Goal: Find contact information: Find contact information

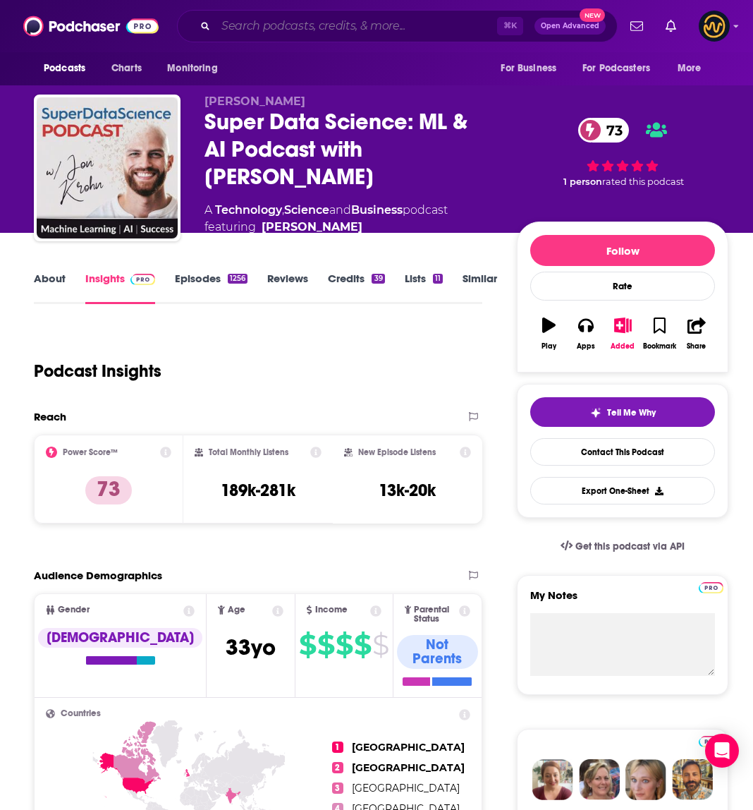
click at [297, 28] on input "Search podcasts, credits, & more..." at bounding box center [356, 26] width 281 height 23
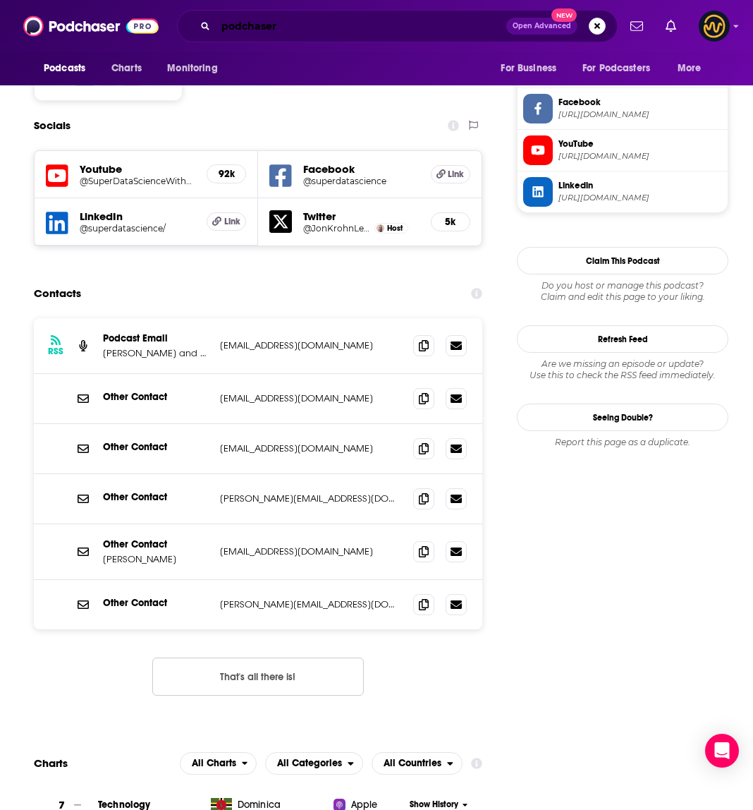
click at [311, 29] on input "podchaser" at bounding box center [361, 26] width 291 height 23
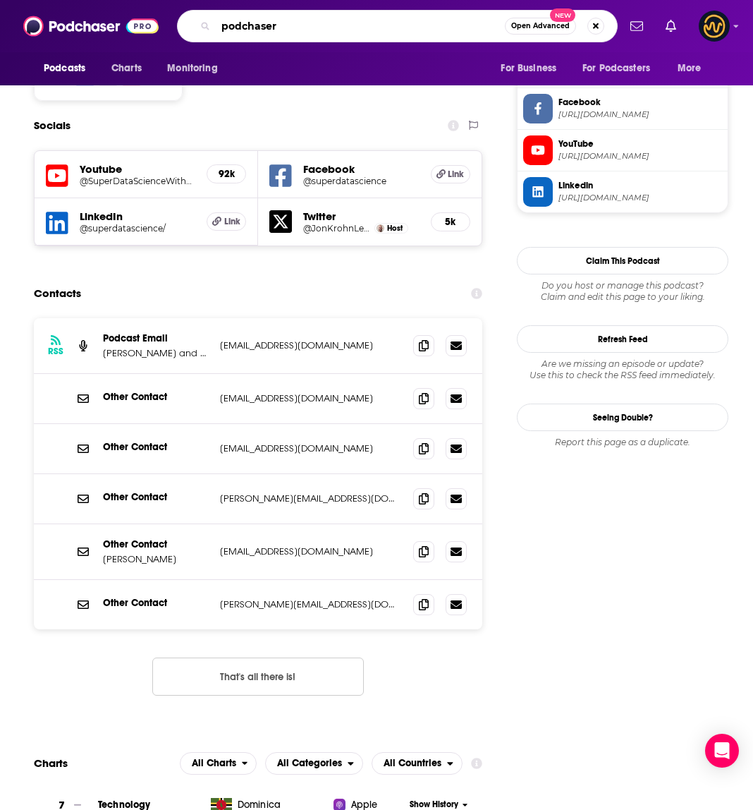
click at [310, 30] on input "podchaser" at bounding box center [360, 26] width 289 height 23
type input "s"
type input "daily tech news show"
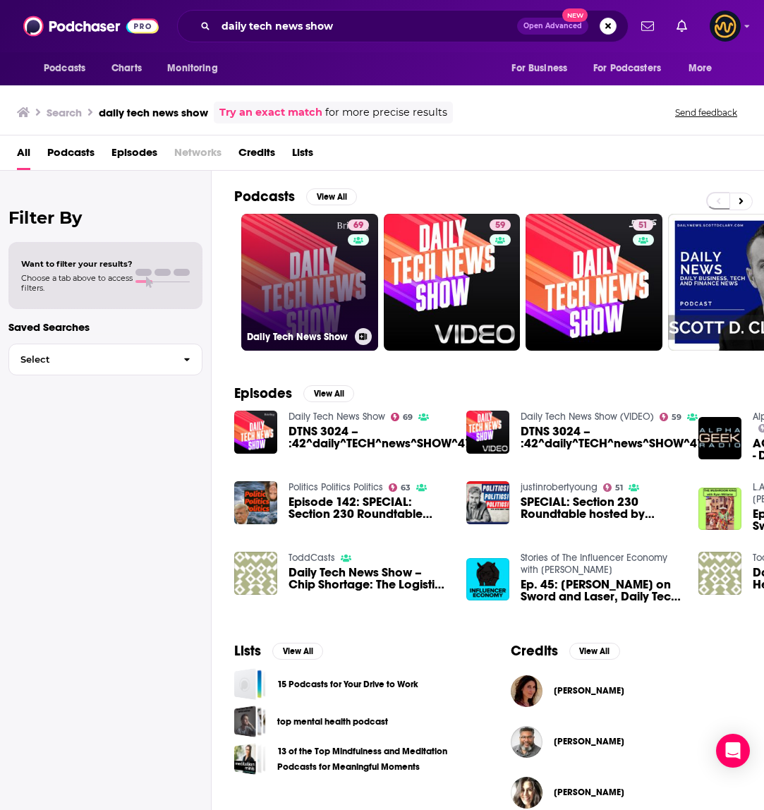
click at [281, 262] on link "69 Daily Tech News Show" at bounding box center [309, 282] width 137 height 137
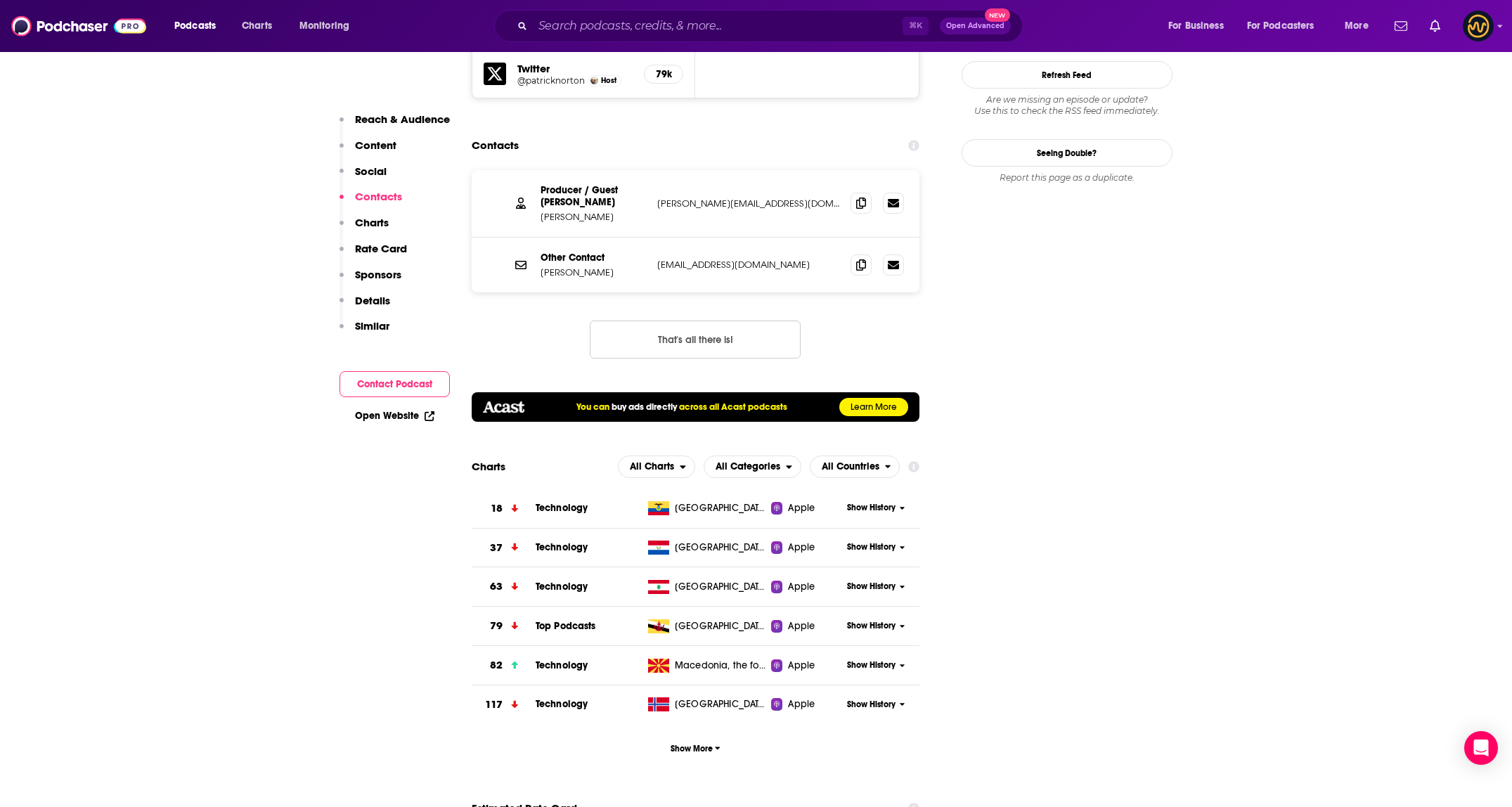
scroll to position [1523, 0]
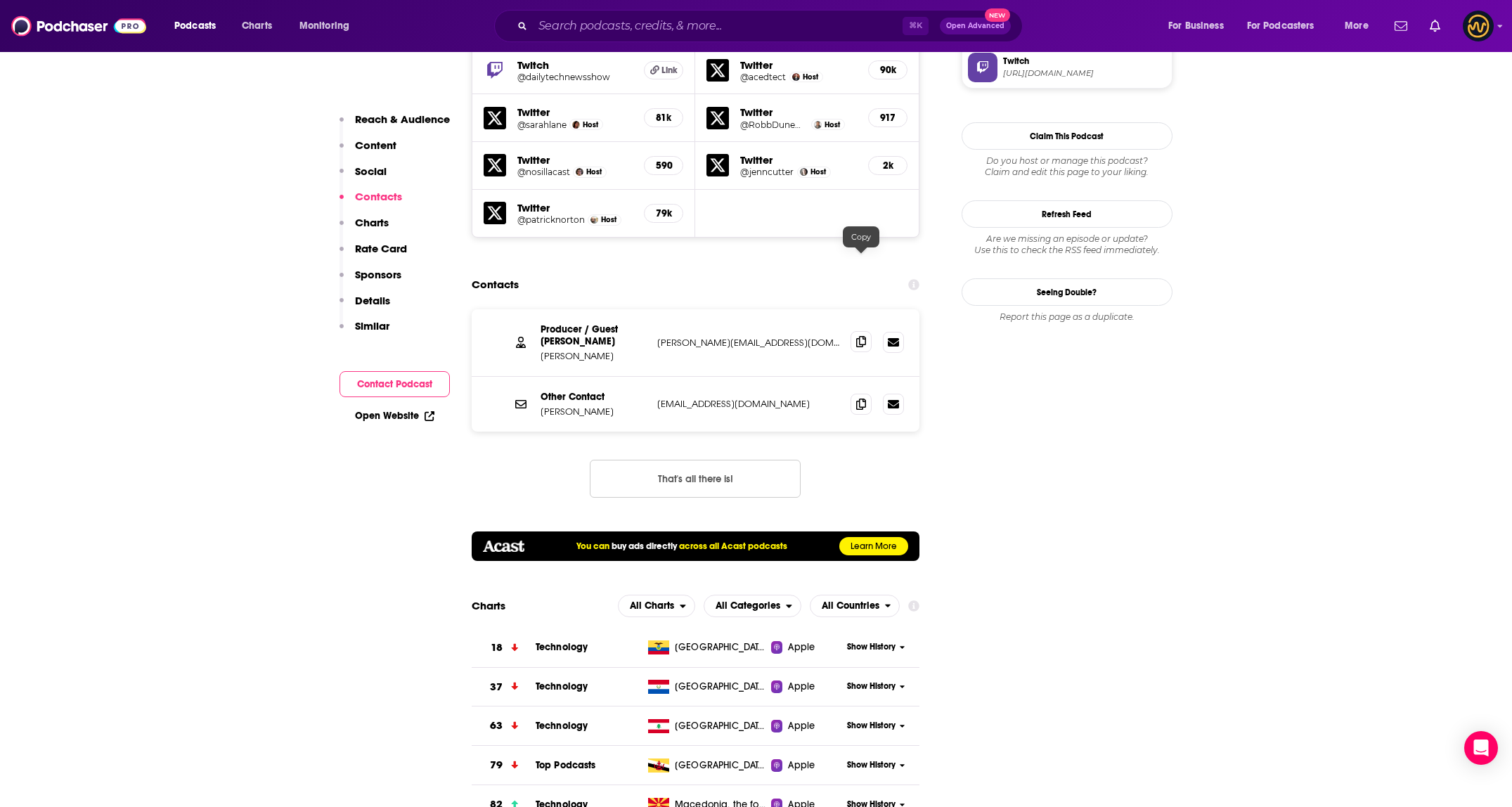
click at [751, 331] on span at bounding box center [861, 341] width 21 height 21
click at [751, 377] on div "Other Contact [PERSON_NAME] [EMAIL_ADDRESS][DOMAIN_NAME] [EMAIL_ADDRESS][DOMAIN…" at bounding box center [696, 404] width 449 height 55
click at [751, 393] on span at bounding box center [861, 403] width 21 height 21
click at [589, 32] on input "Search podcasts, credits, & more..." at bounding box center [718, 26] width 370 height 23
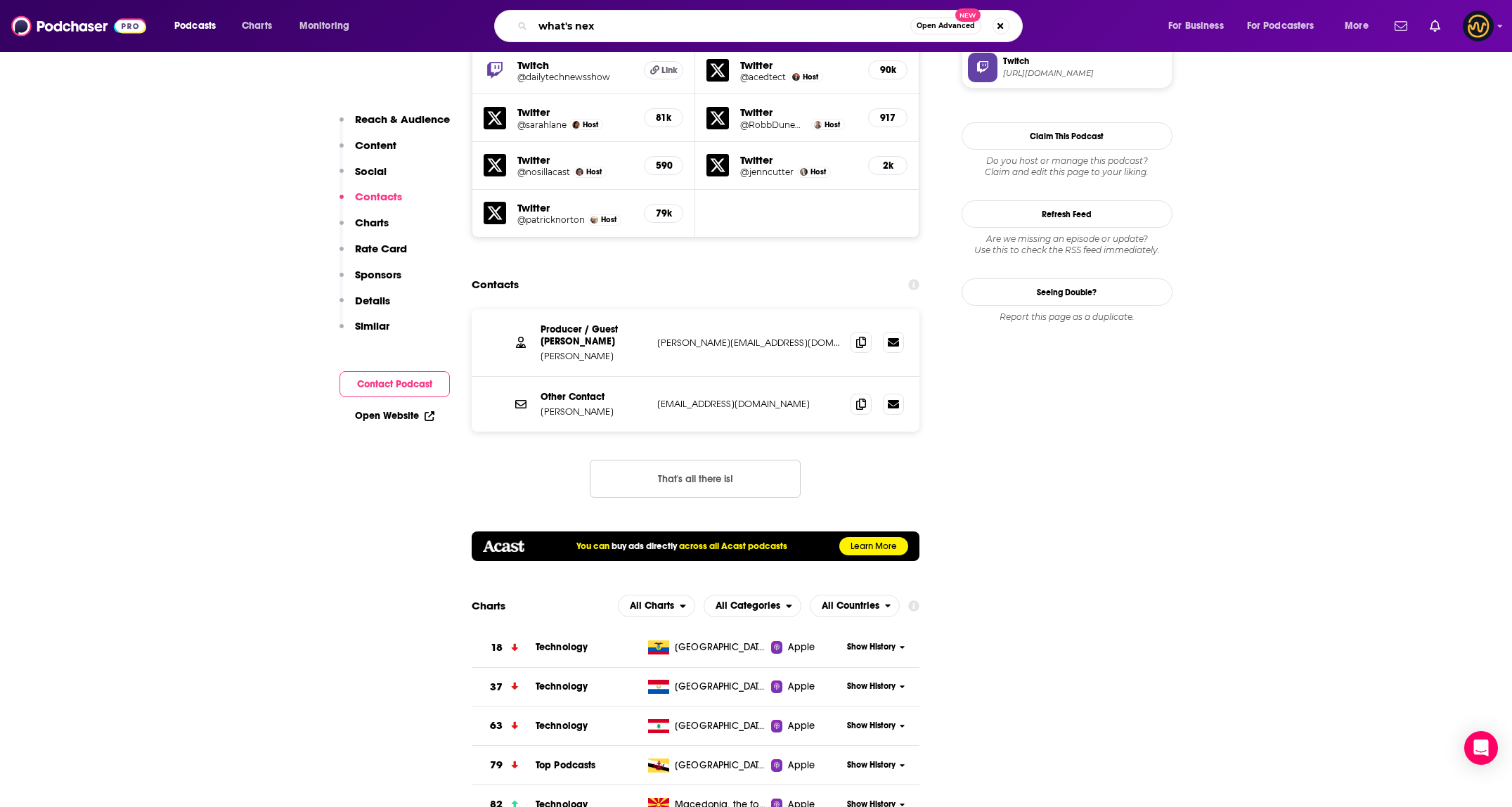
type input "what's next"
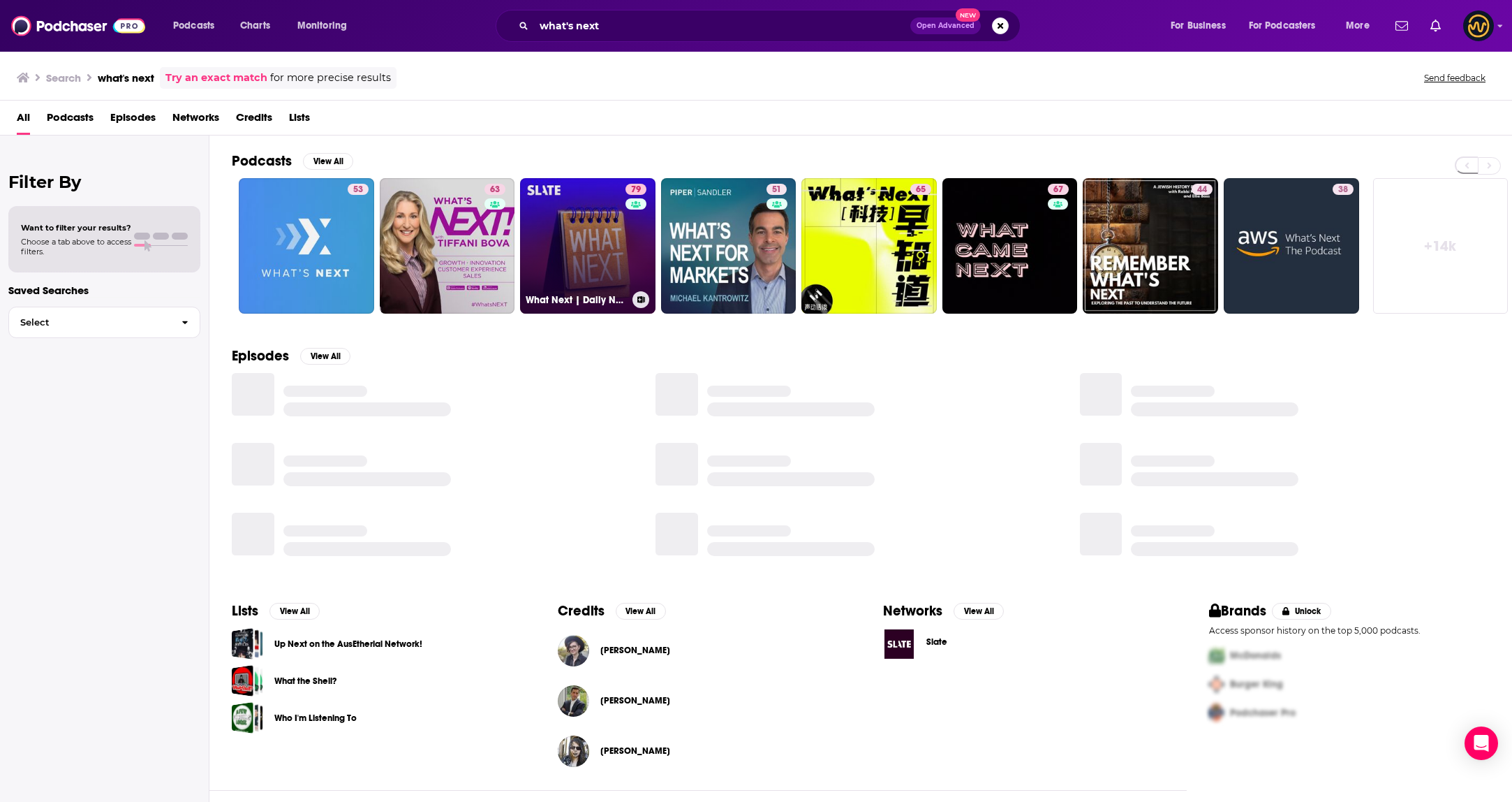
click at [622, 224] on link "79 What Next | Daily News and Analysis" at bounding box center [588, 246] width 136 height 136
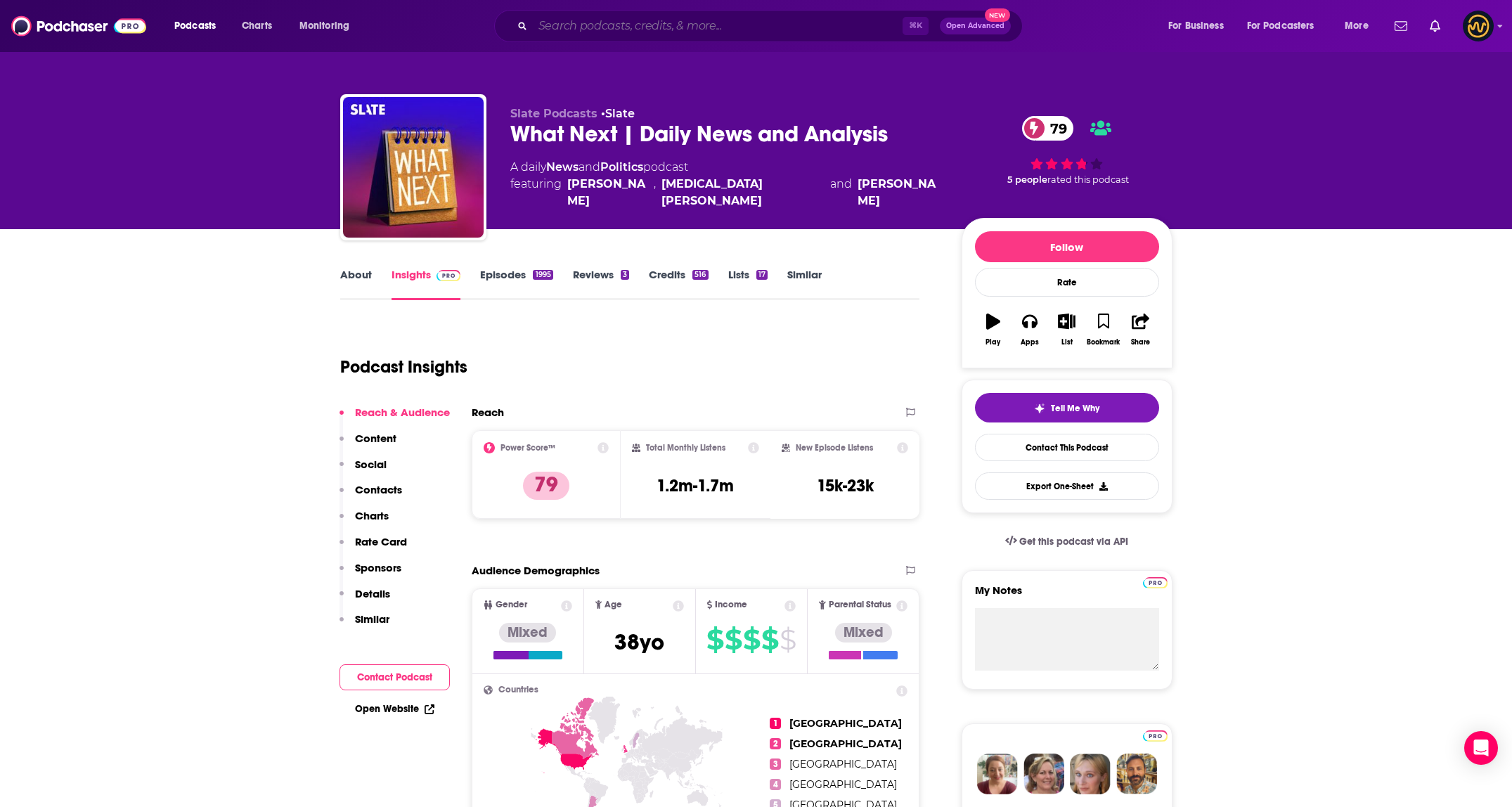
click at [682, 22] on input "Search podcasts, credits, & more..." at bounding box center [718, 26] width 370 height 23
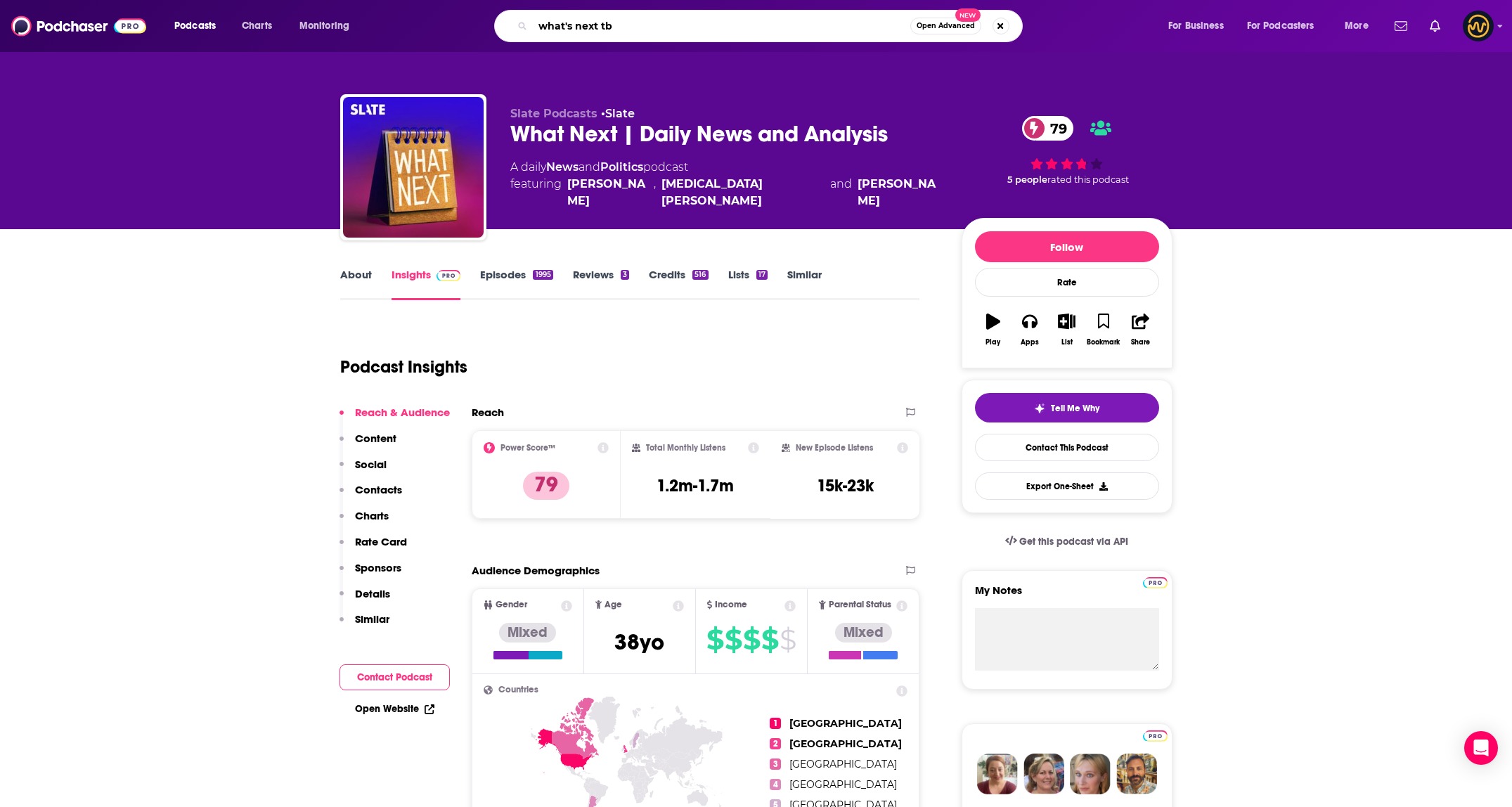
type input "what's next tbd"
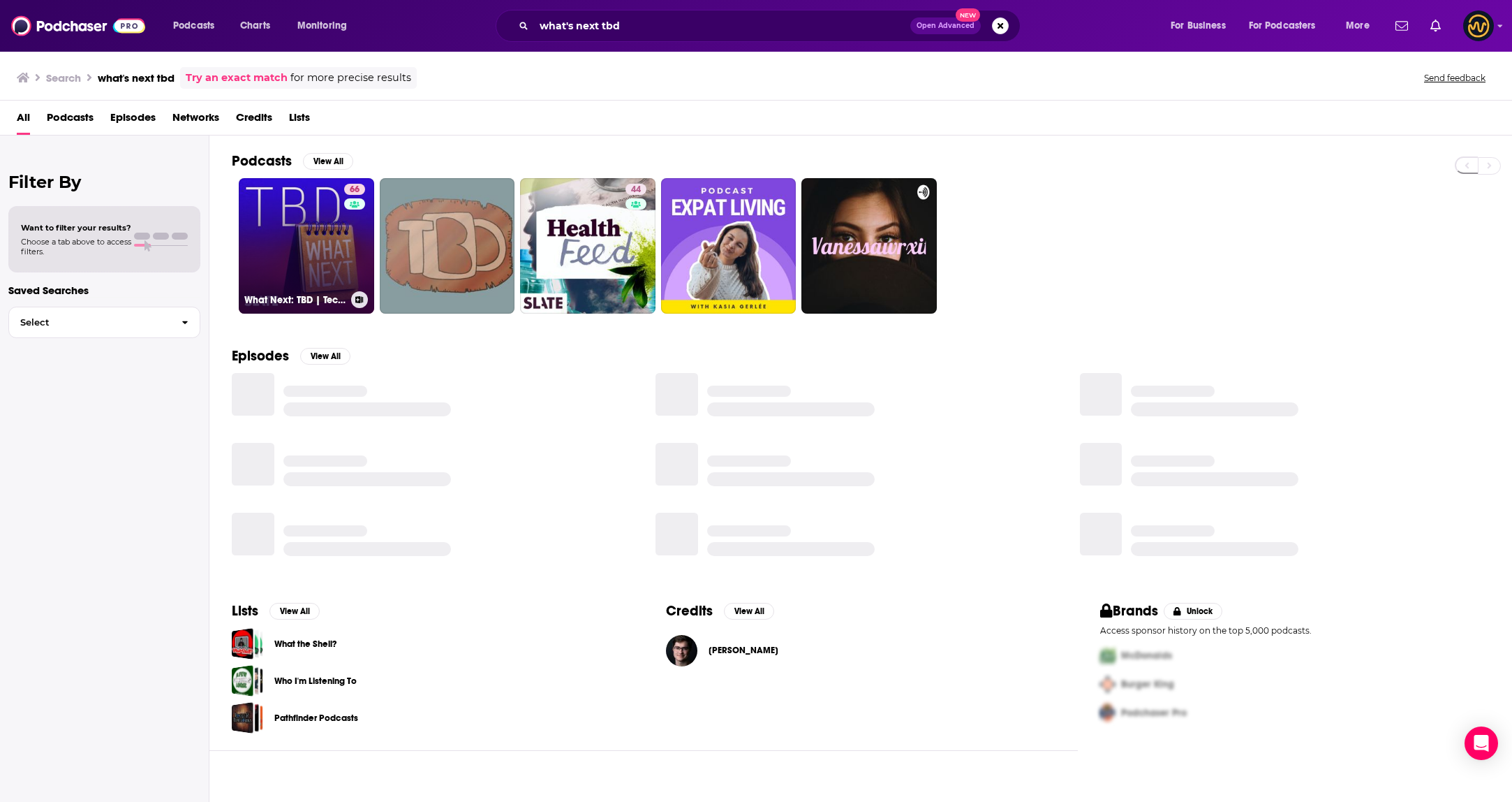
click at [309, 254] on link "66 What Next: TBD | Tech, power, and the future" at bounding box center [306, 246] width 136 height 136
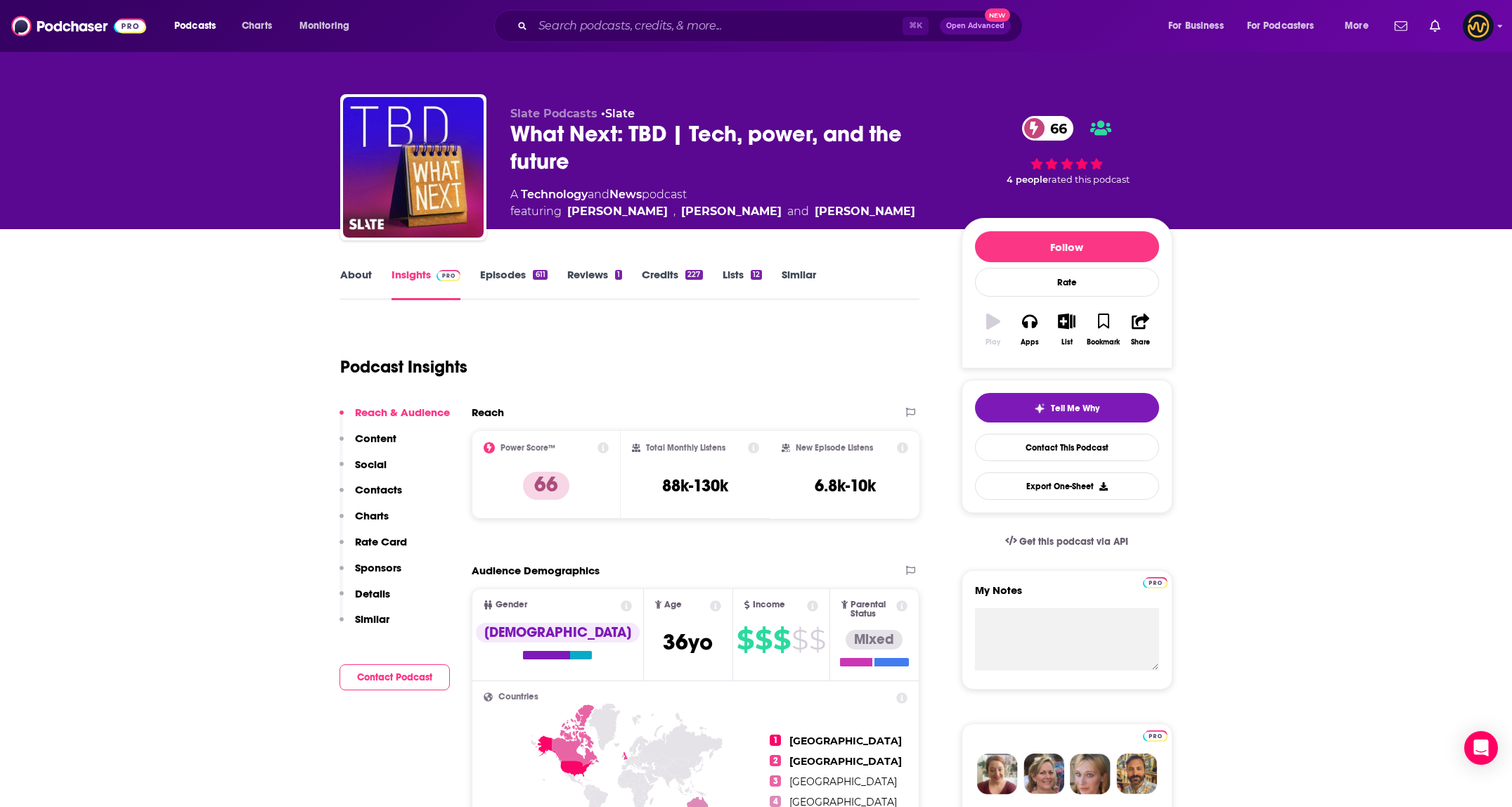
click at [372, 493] on p "Contacts" at bounding box center [378, 489] width 47 height 13
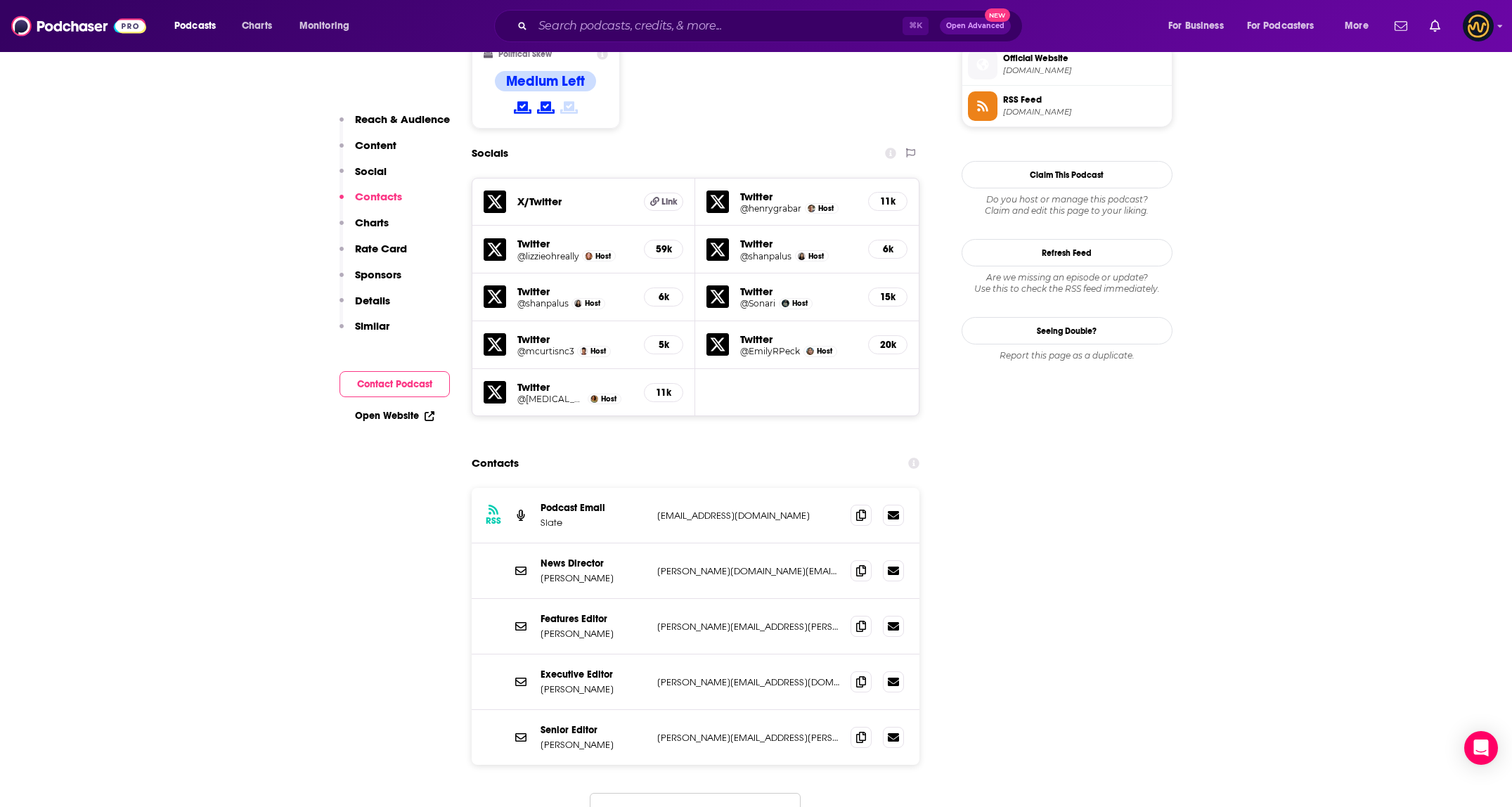
scroll to position [1213, 0]
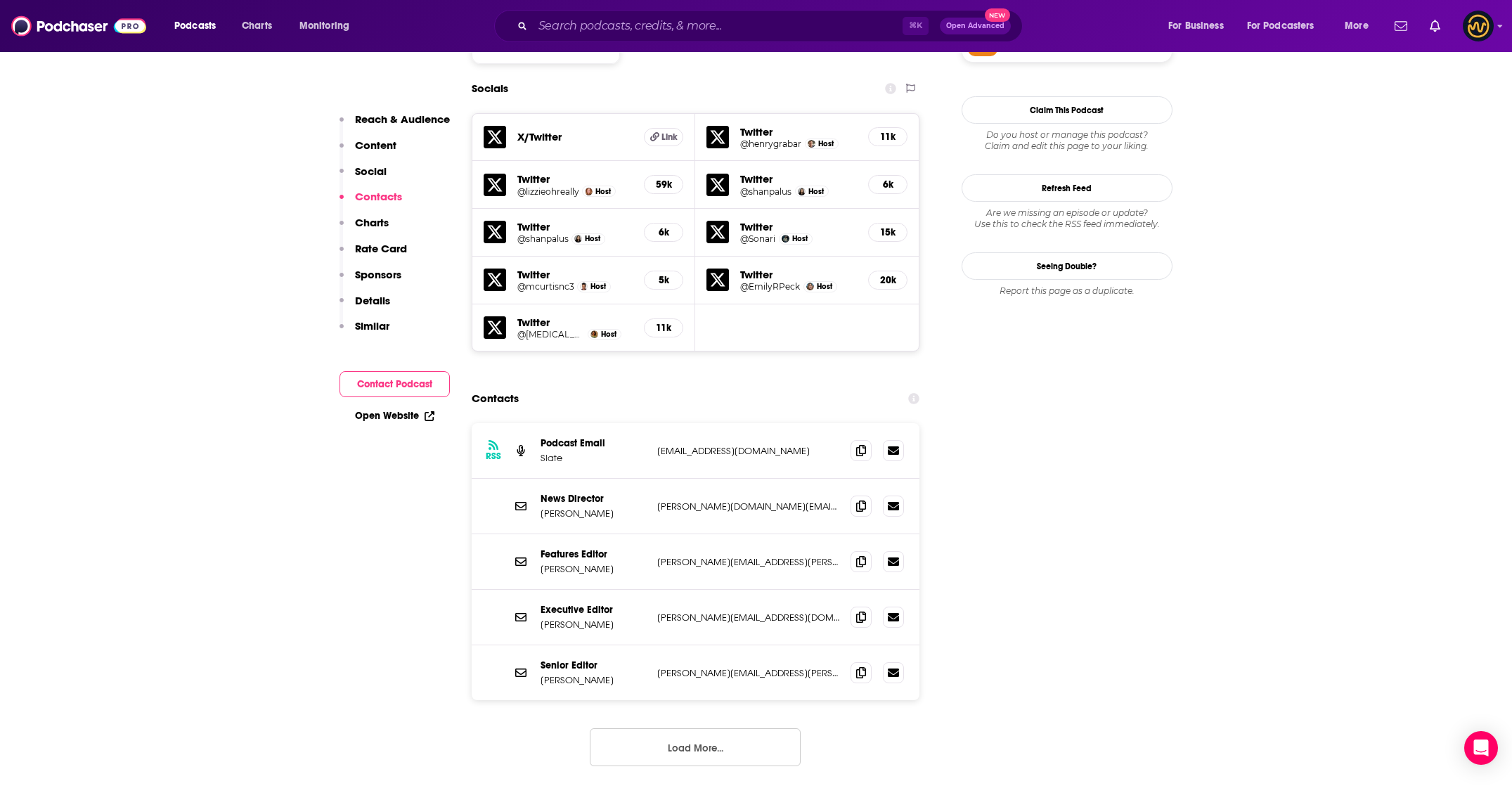
click at [691, 728] on button "Load More..." at bounding box center [696, 747] width 211 height 38
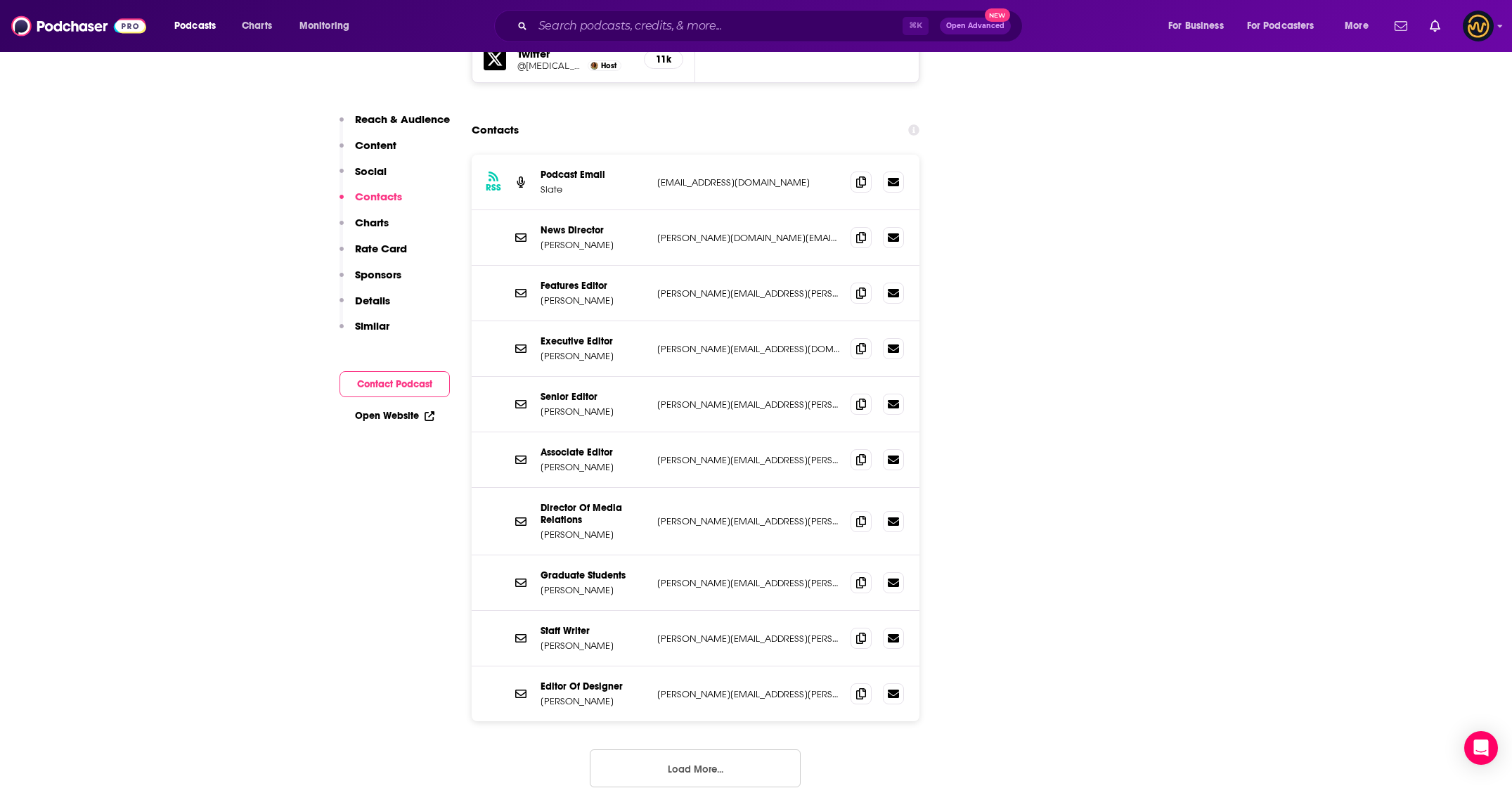
scroll to position [1480, 0]
click at [751, 518] on icon at bounding box center [861, 523] width 10 height 11
click at [679, 752] on button "Load More..." at bounding box center [696, 771] width 211 height 38
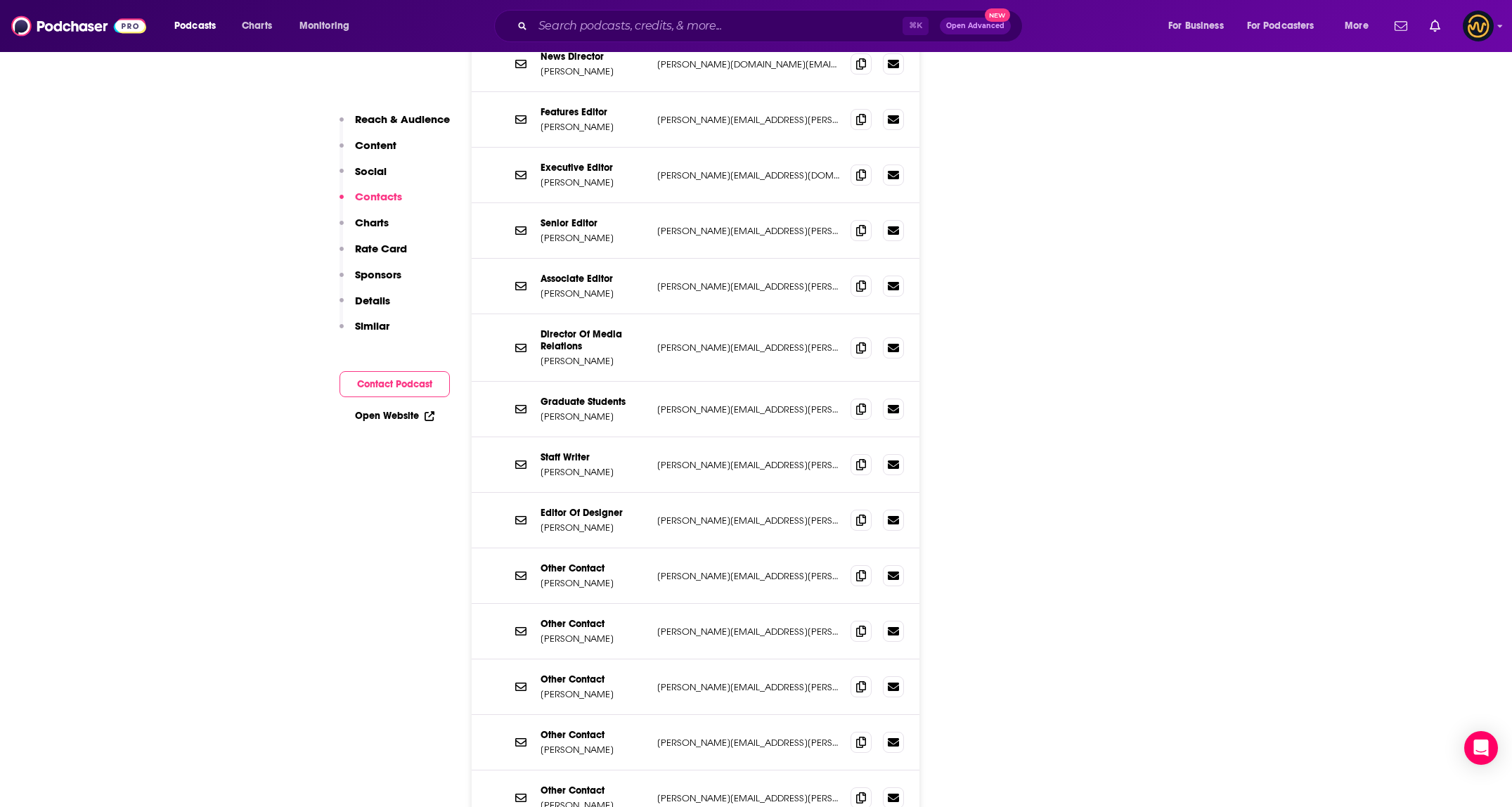
scroll to position [1659, 0]
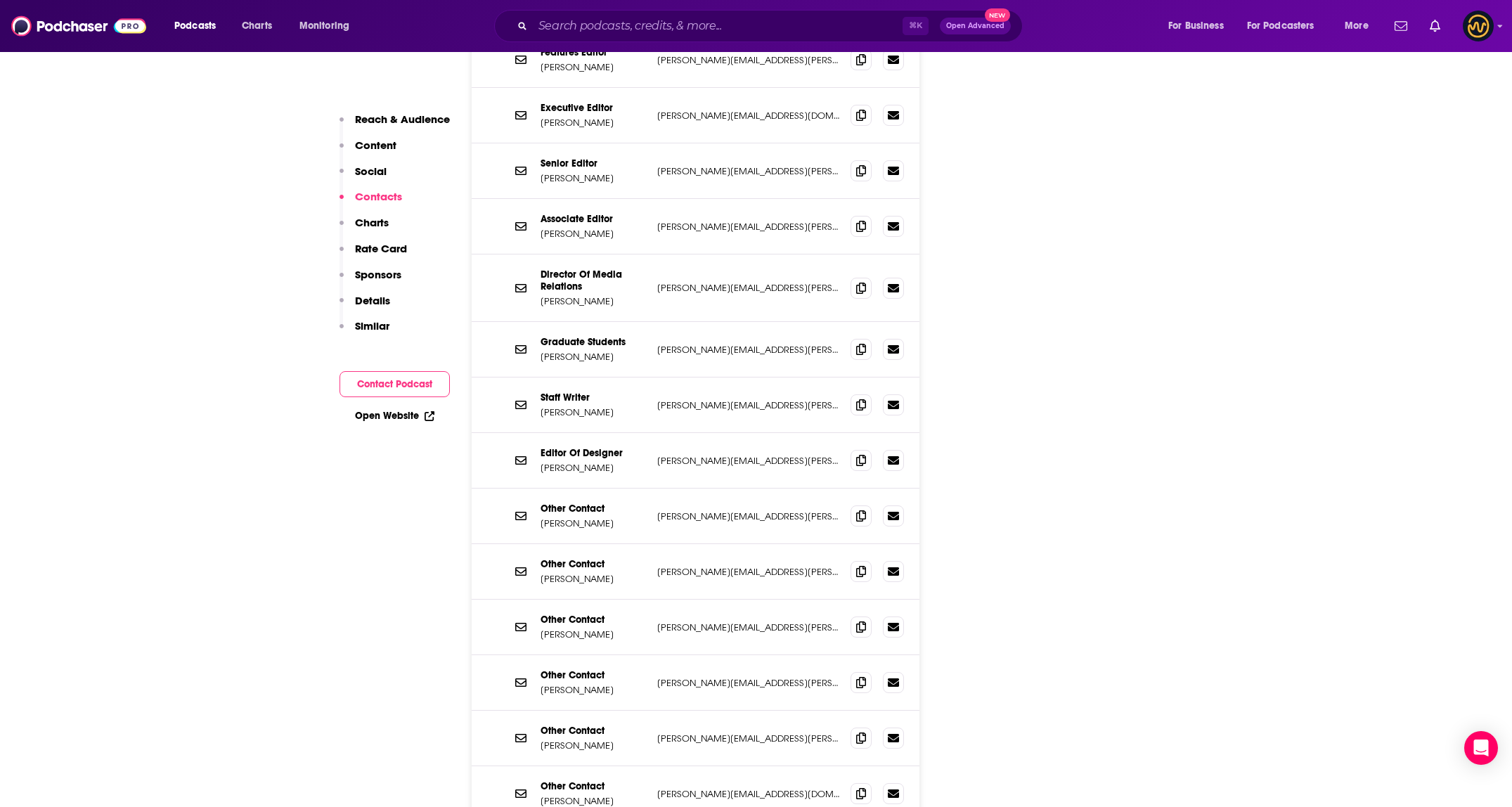
scroll to position [1040, 0]
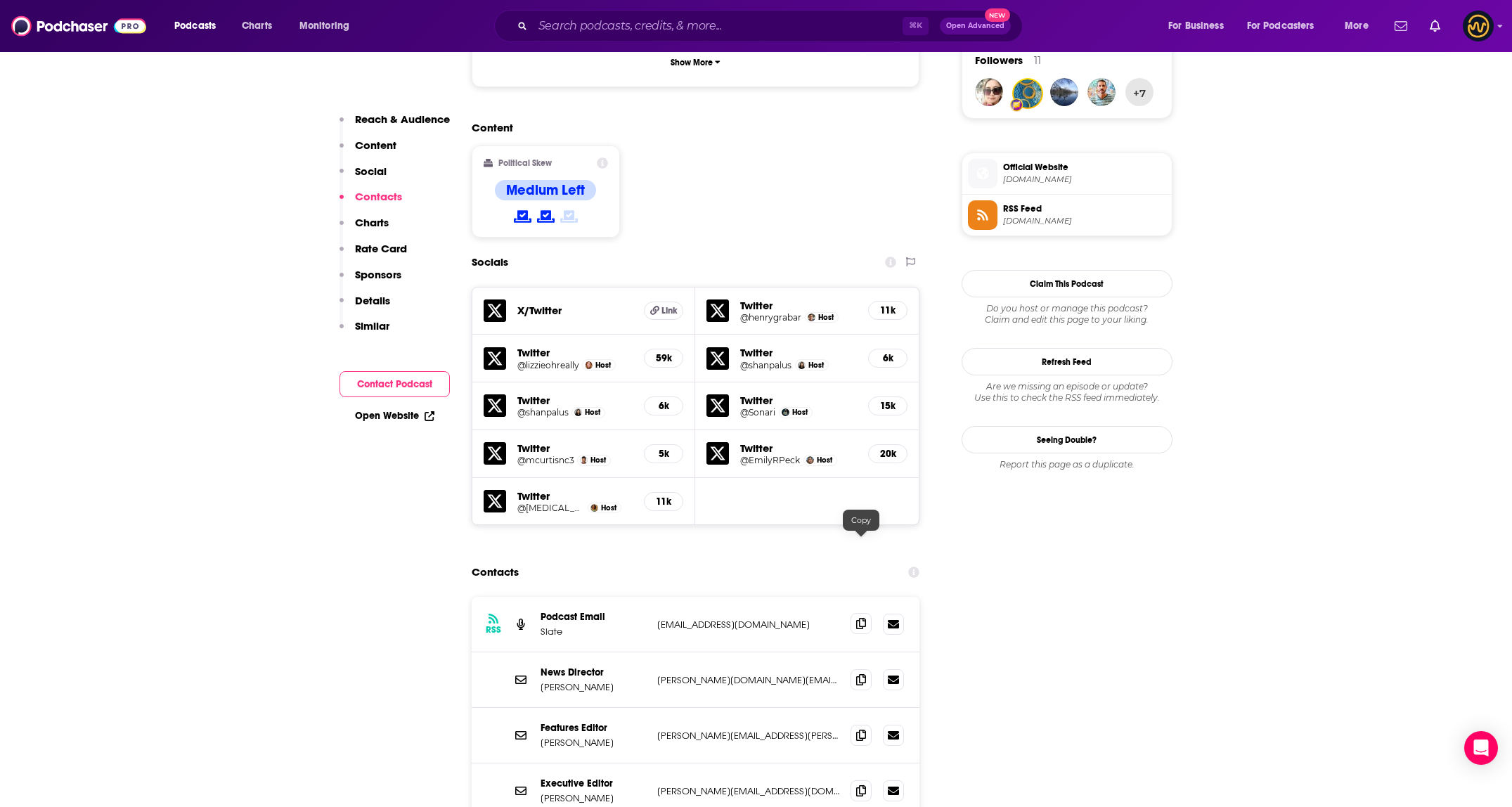
click at [751, 618] on icon at bounding box center [861, 623] width 10 height 11
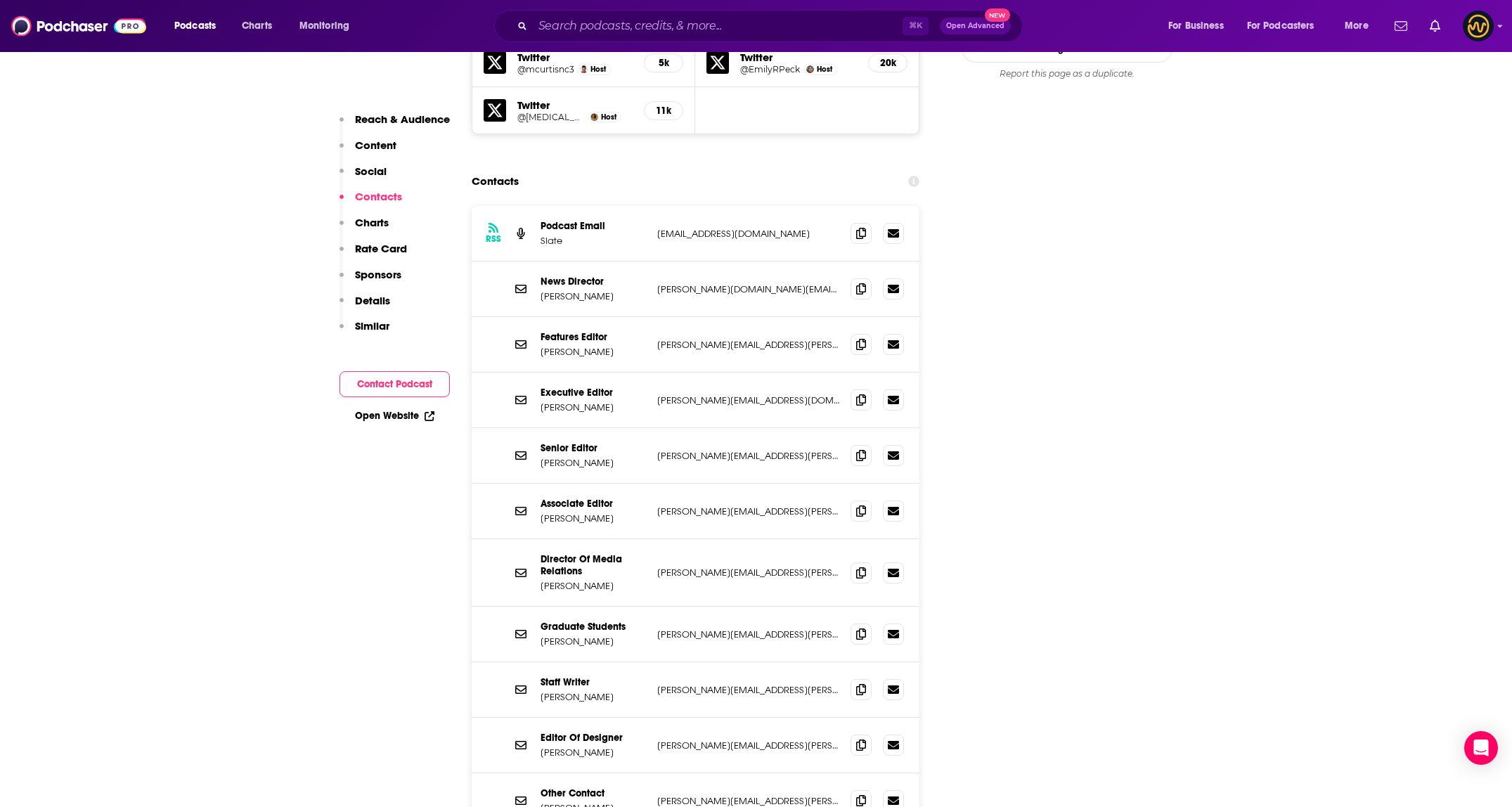
scroll to position [1646, 0]
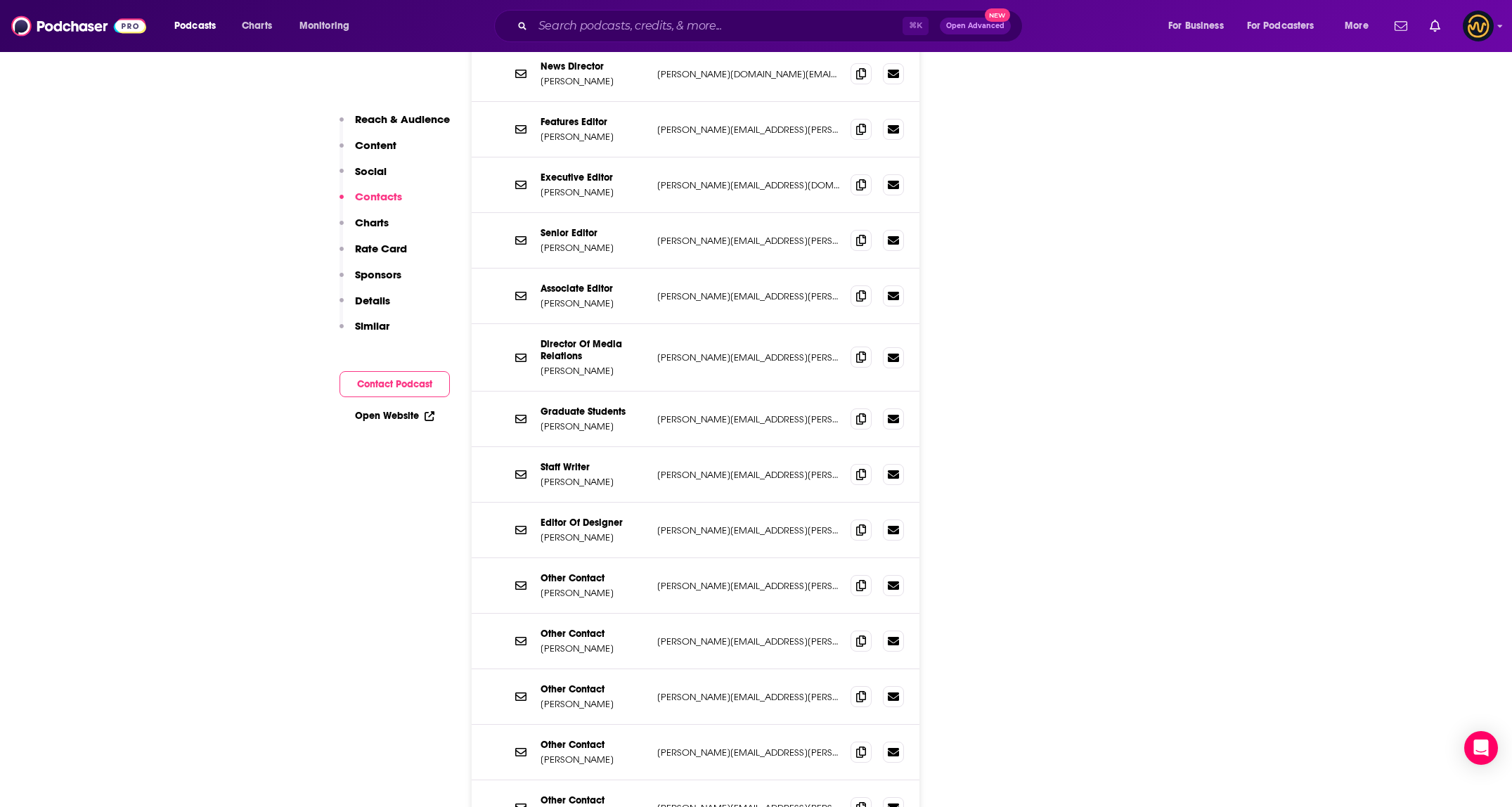
click at [751, 352] on icon at bounding box center [861, 357] width 10 height 11
click at [724, 30] on input "Search podcasts, credits, & more..." at bounding box center [718, 26] width 370 height 23
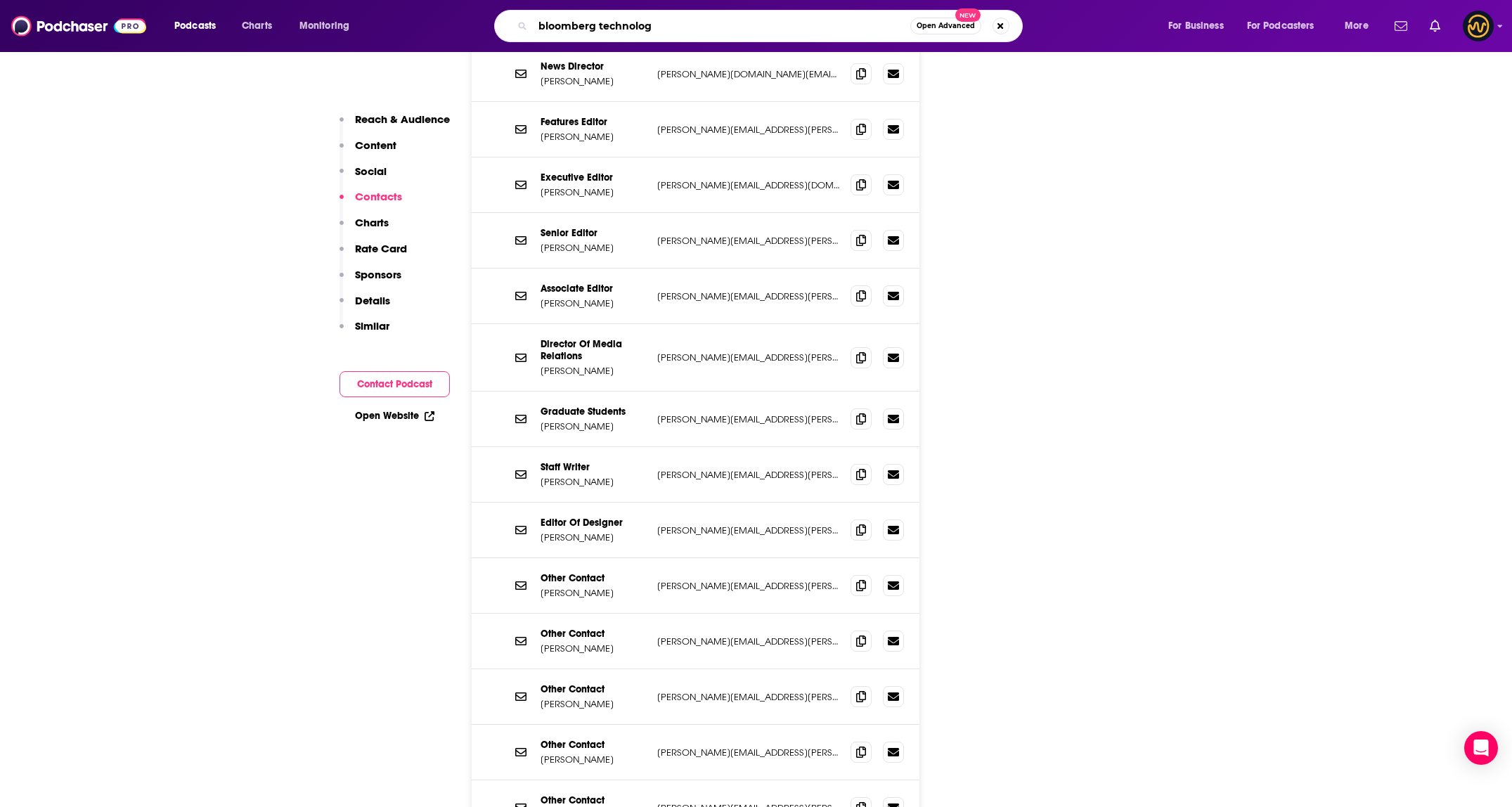
type input "bloomberg technology"
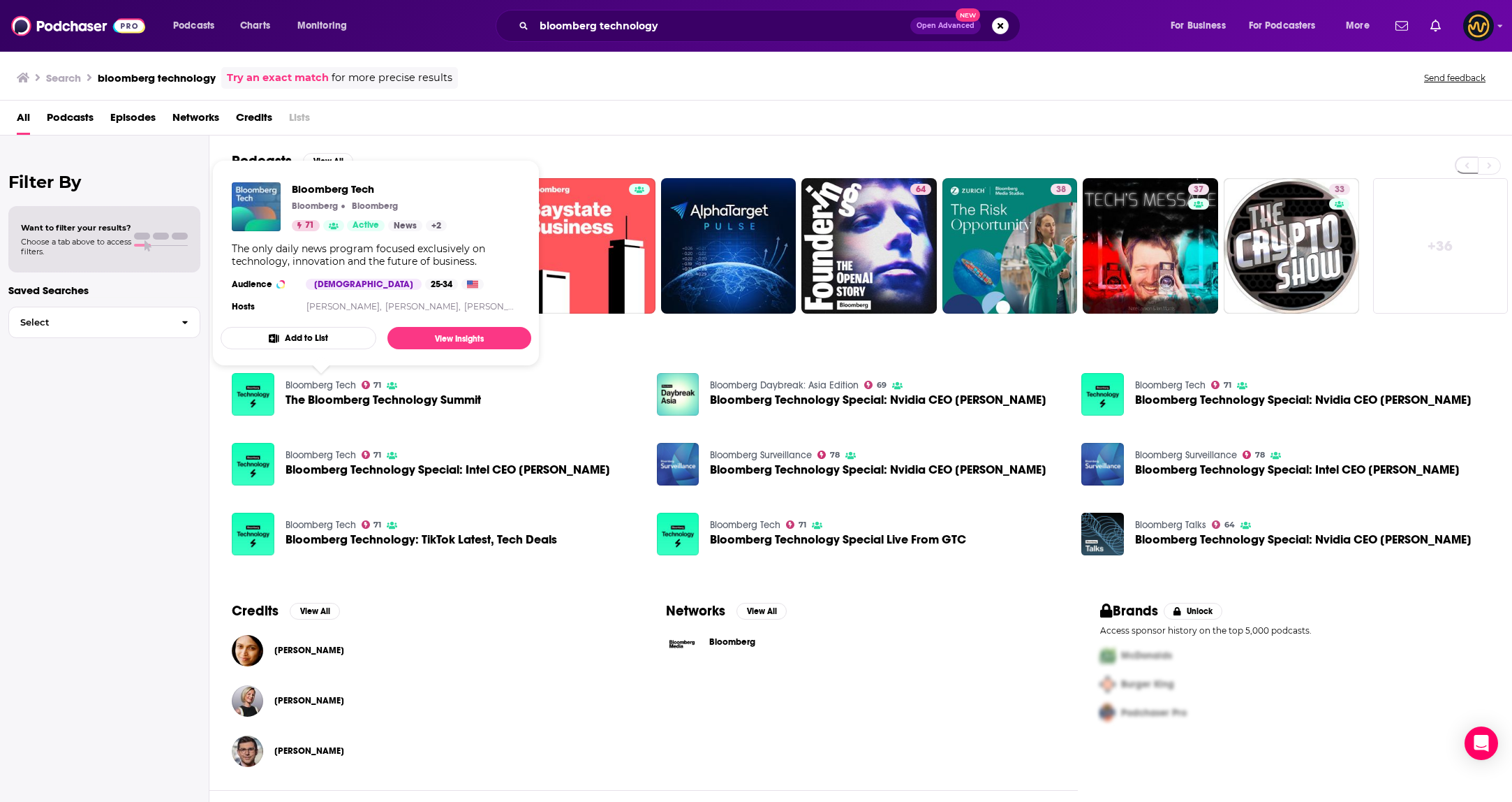
click at [310, 386] on link "Bloomberg Tech" at bounding box center [321, 385] width 70 height 12
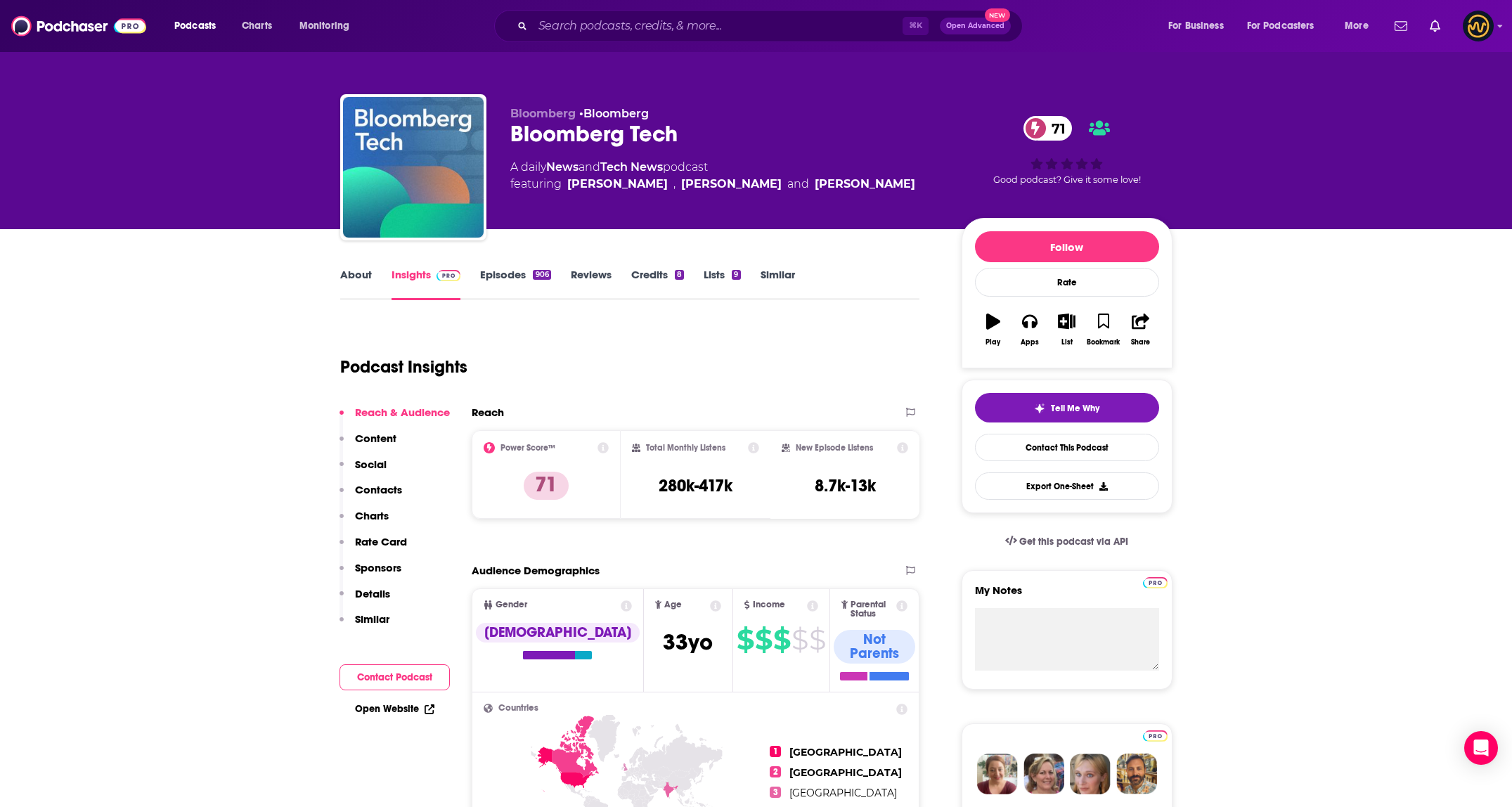
click at [384, 485] on p "Contacts" at bounding box center [378, 489] width 47 height 13
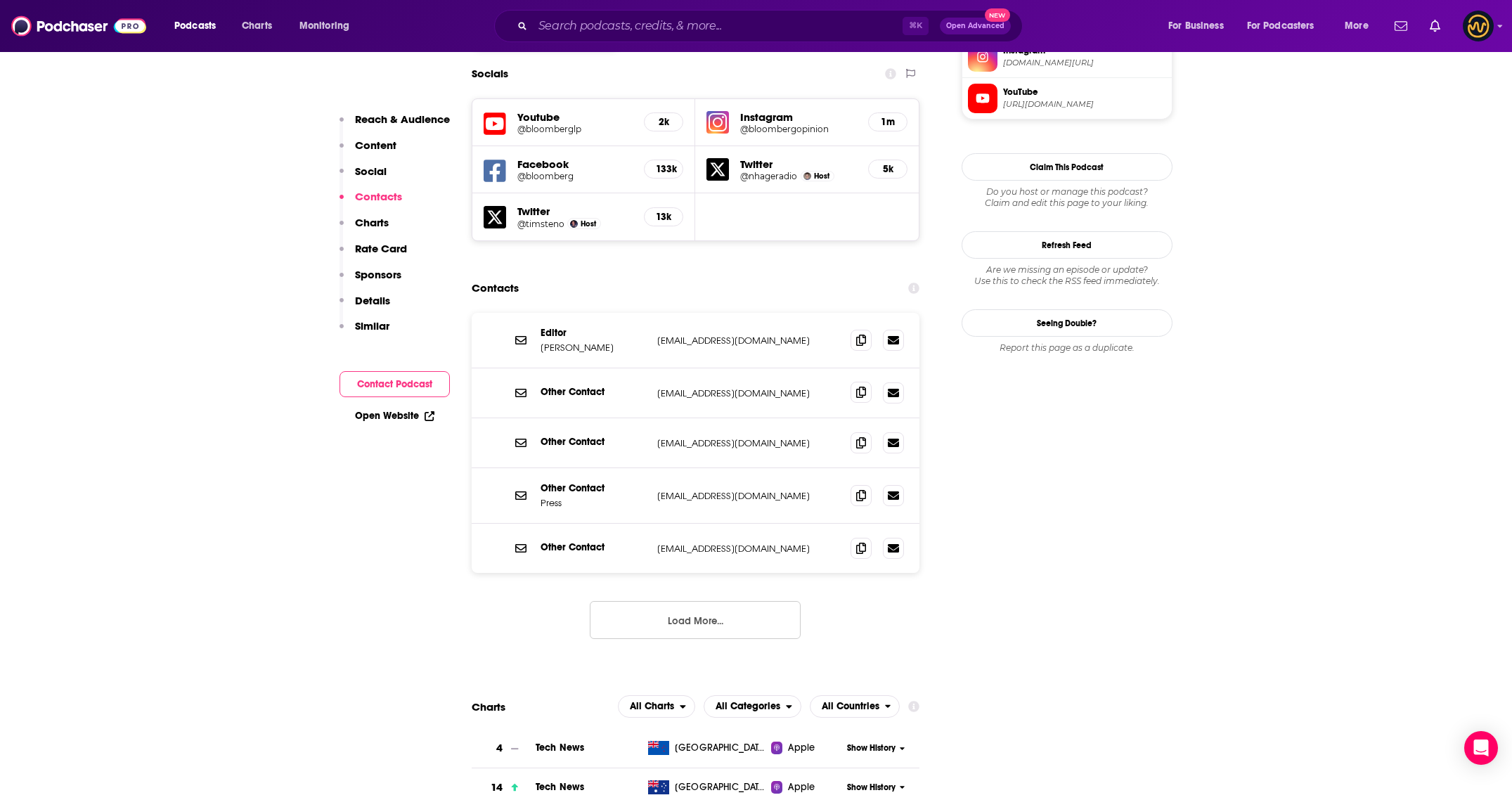
scroll to position [1240, 0]
click at [708, 600] on button "Load More..." at bounding box center [696, 619] width 211 height 38
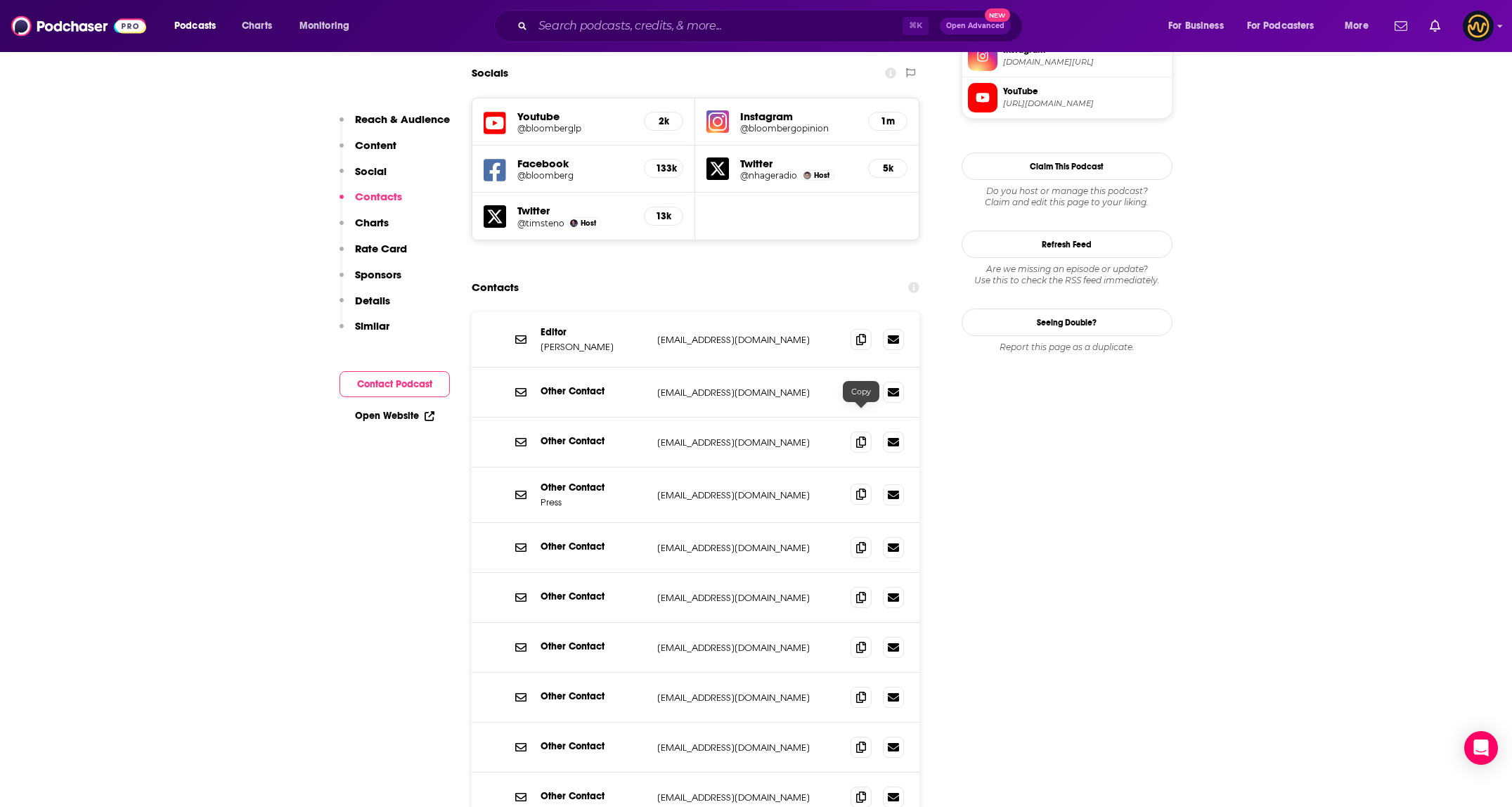
click at [751, 483] on span at bounding box center [861, 493] width 21 height 21
click at [751, 328] on span at bounding box center [861, 338] width 21 height 21
click at [751, 488] on icon at bounding box center [861, 493] width 10 height 11
click at [751, 536] on span at bounding box center [861, 546] width 21 height 21
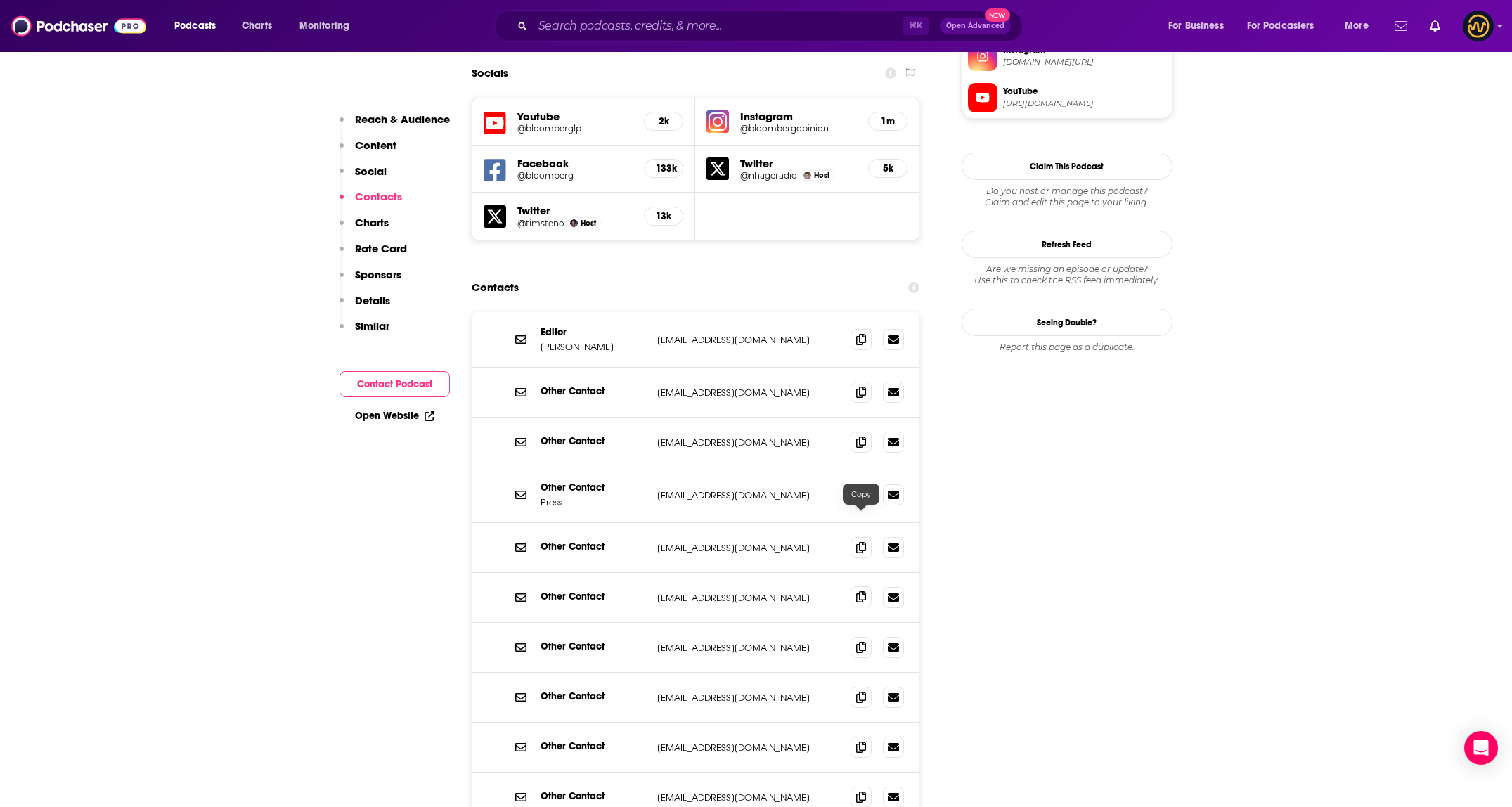
click at [751, 591] on icon at bounding box center [861, 596] width 10 height 11
click at [676, 26] on input "Search podcasts, credits, & more..." at bounding box center [718, 26] width 370 height 23
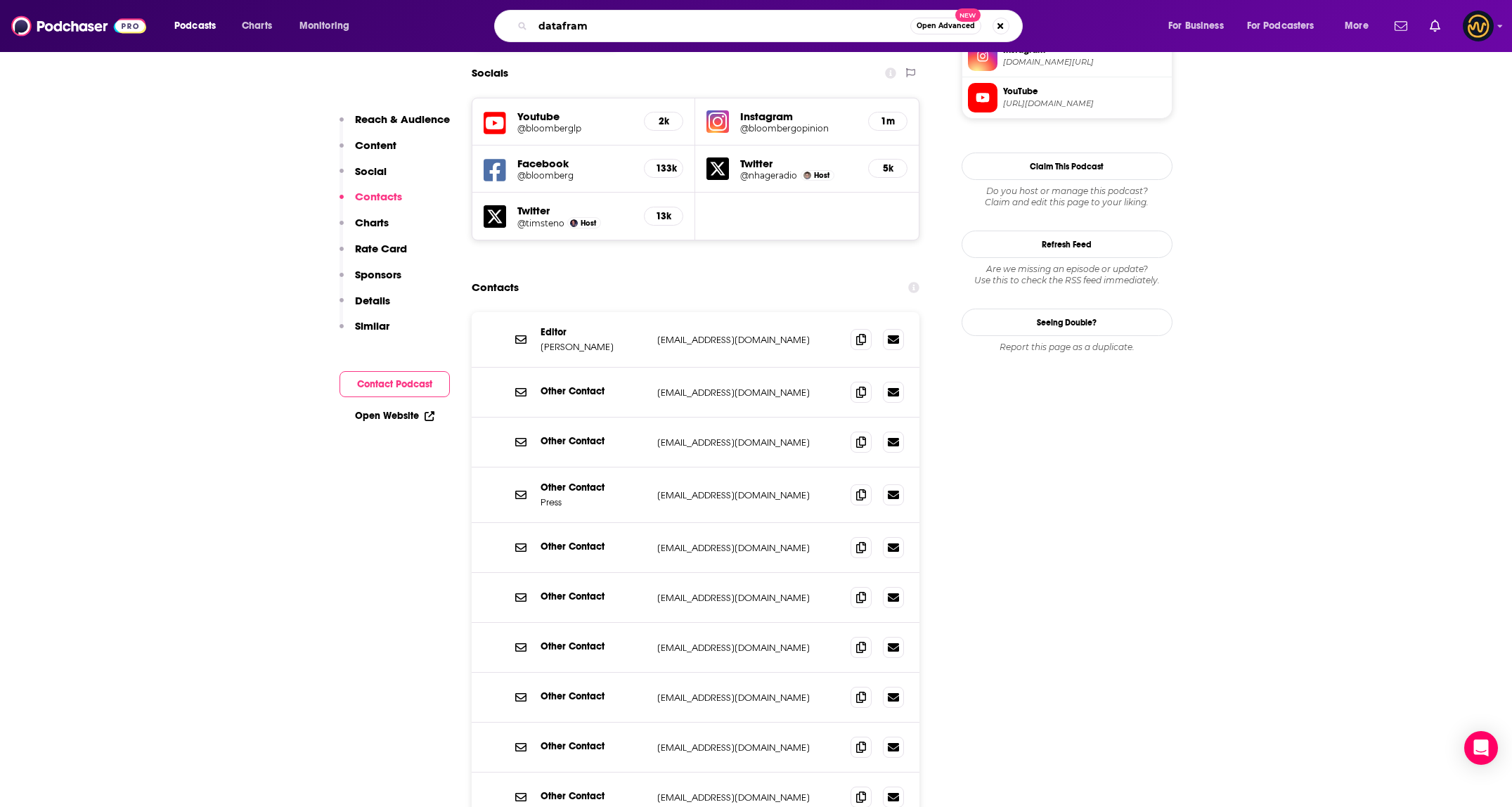
type input "dataframe"
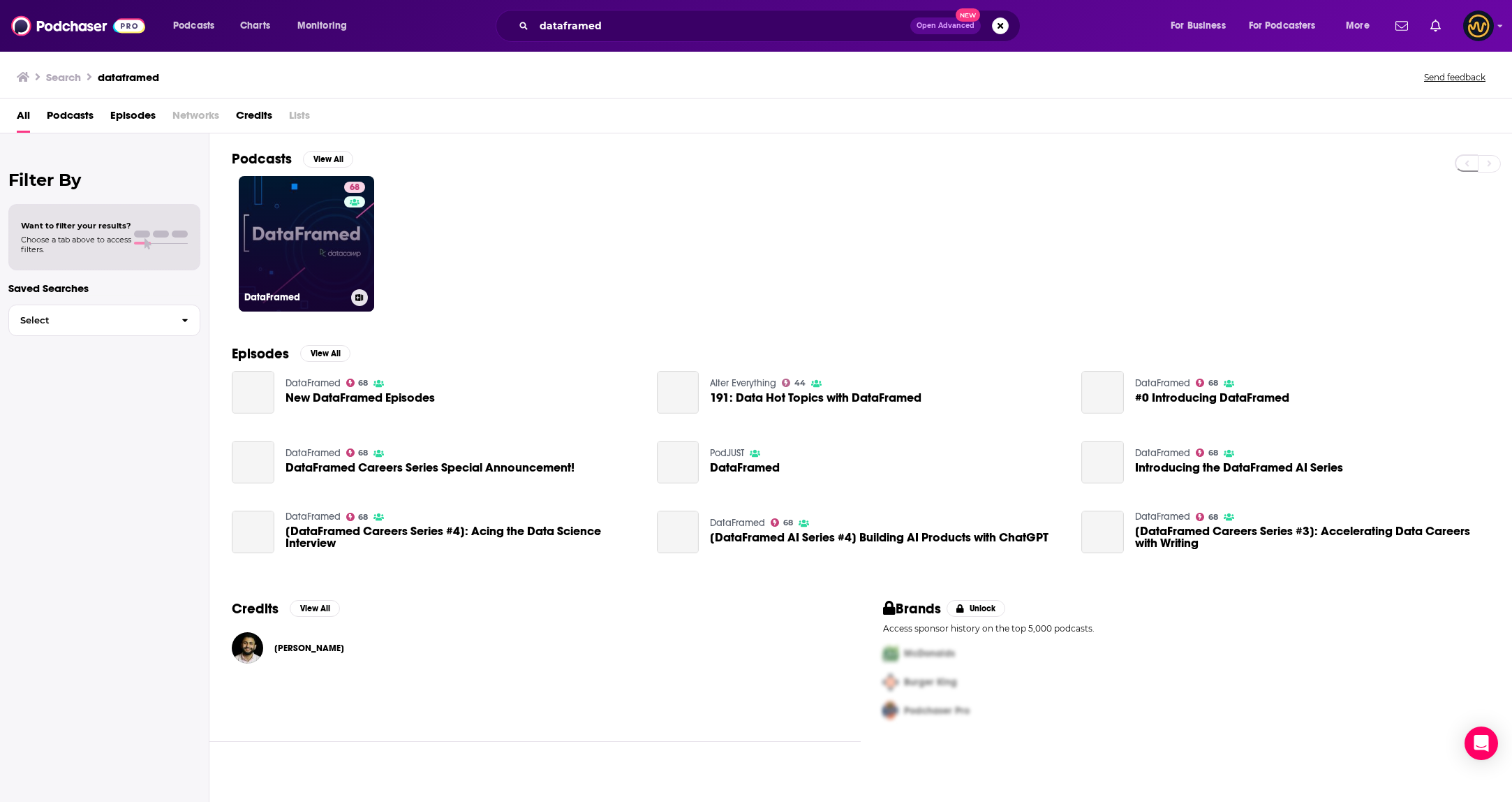
click at [345, 263] on div "68" at bounding box center [356, 235] width 25 height 108
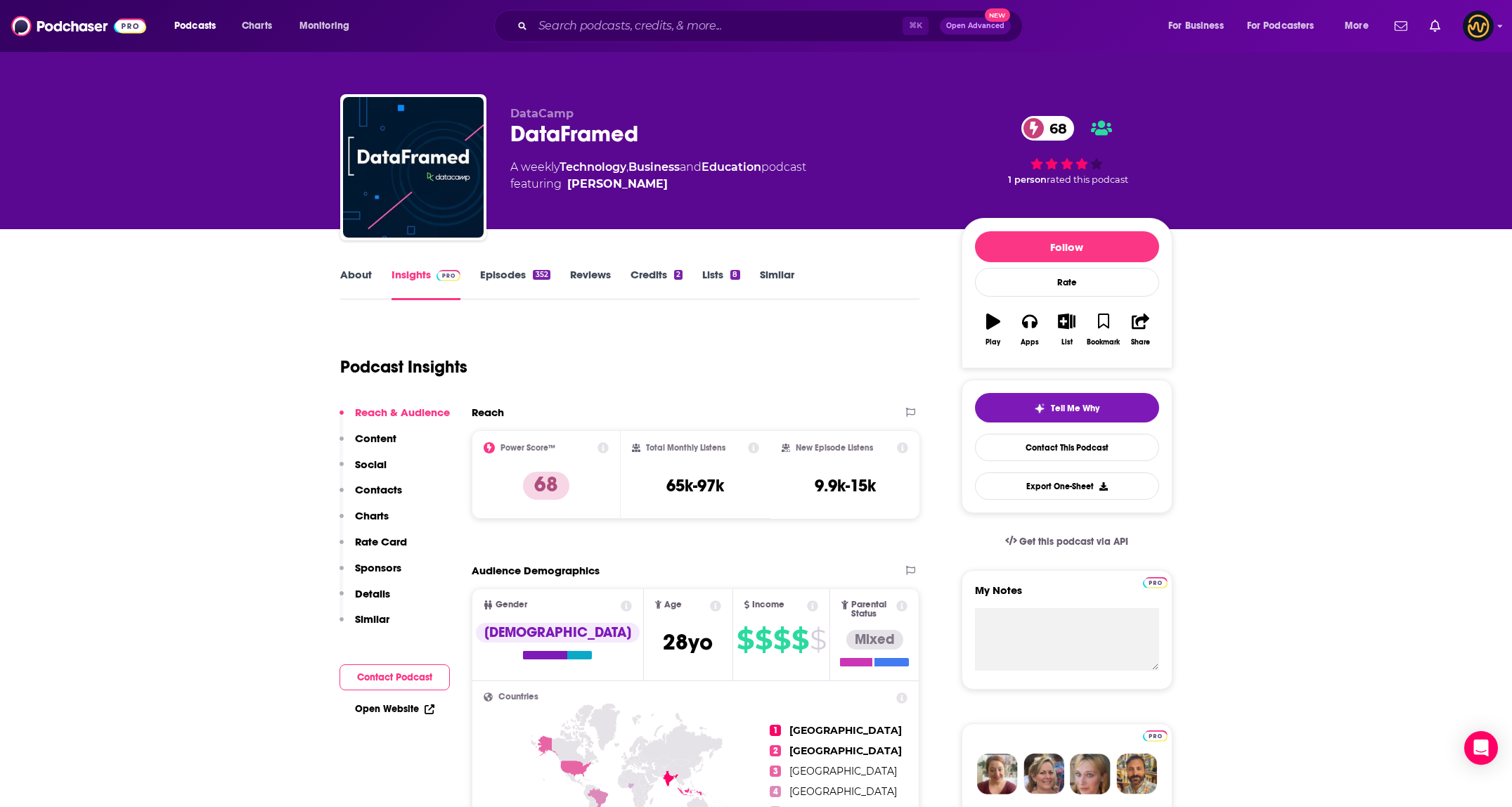
click at [393, 488] on p "Contacts" at bounding box center [378, 489] width 47 height 13
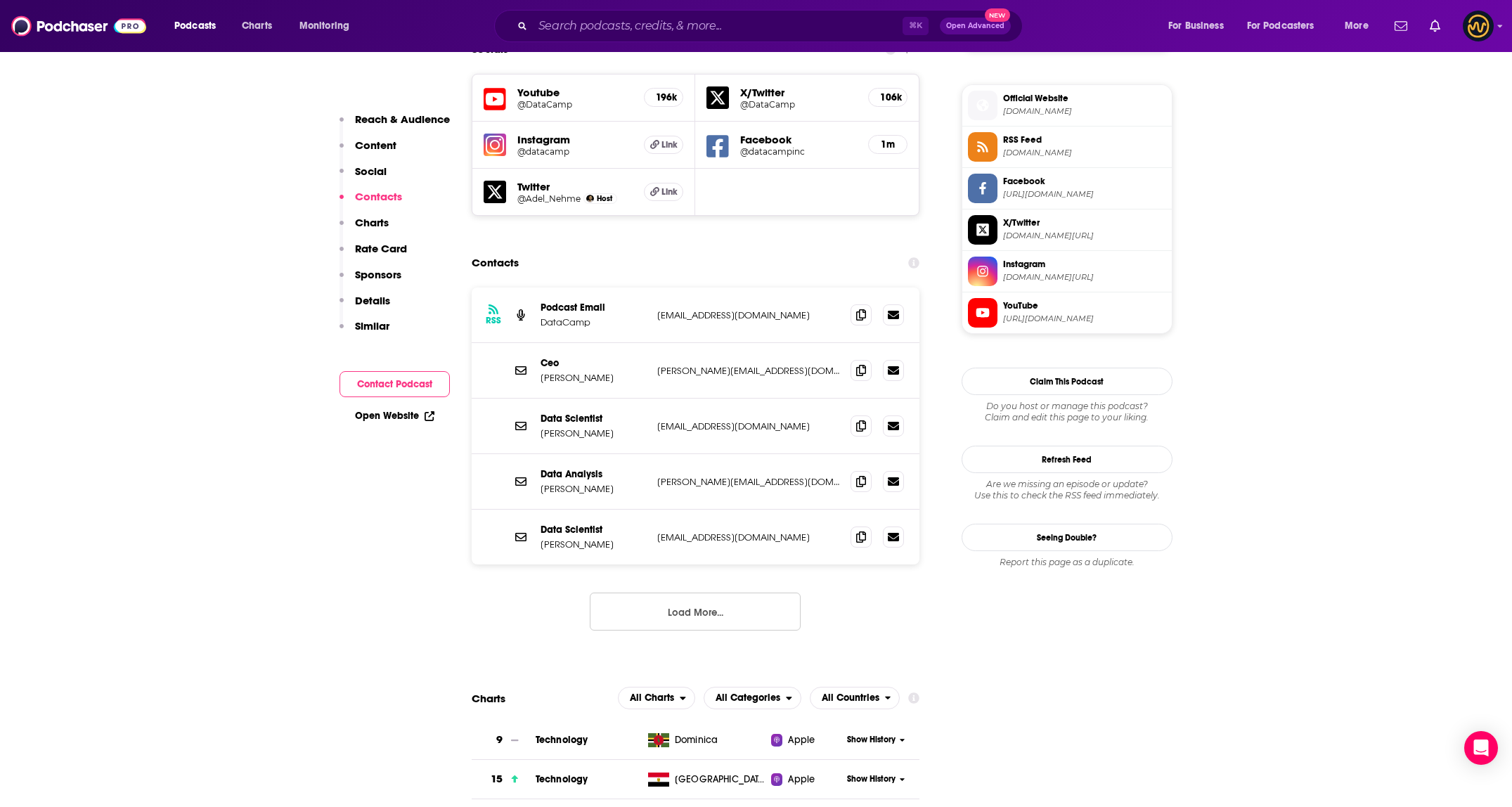
scroll to position [1238, 0]
click at [751, 302] on span at bounding box center [861, 312] width 21 height 21
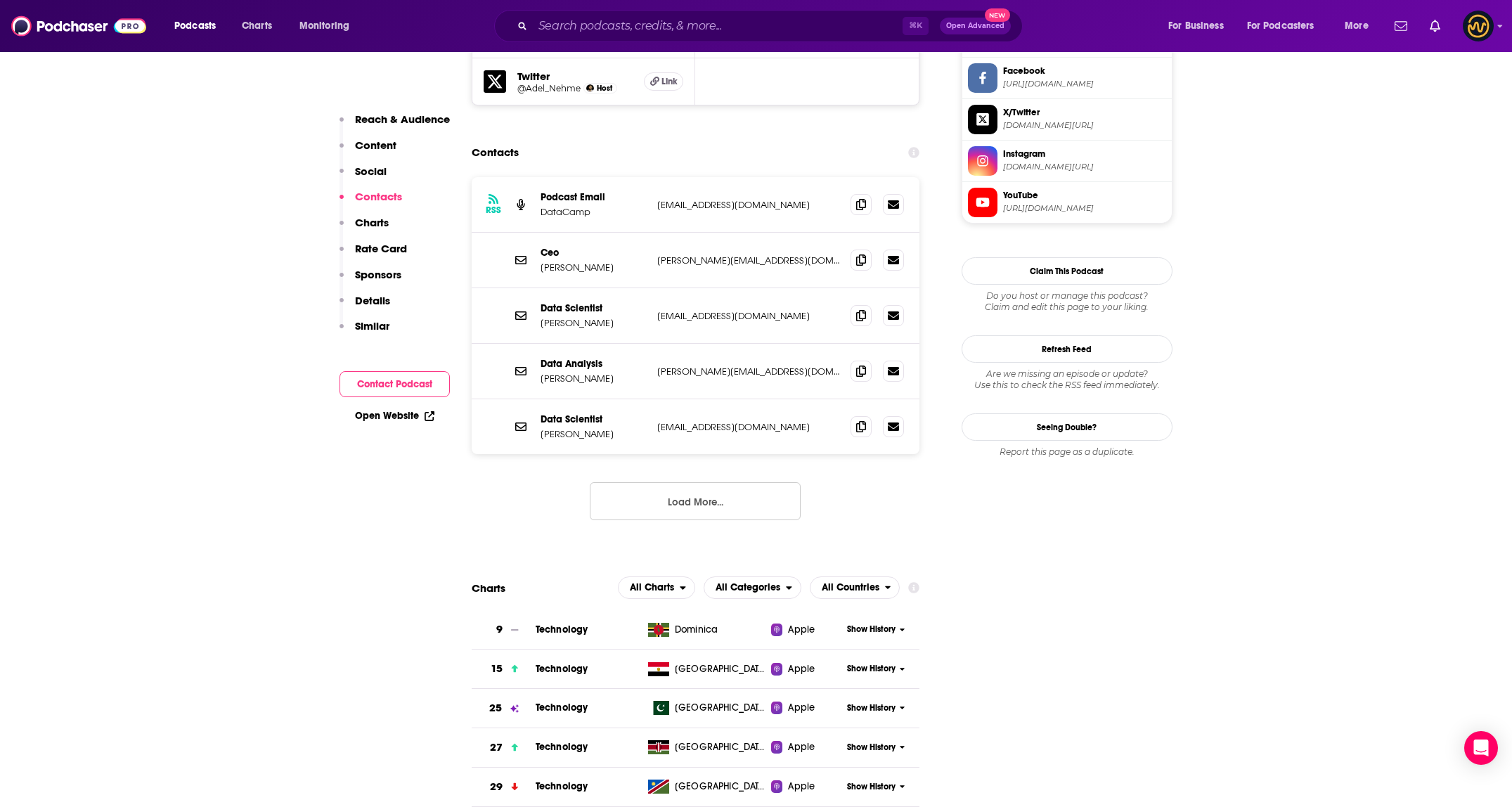
click at [715, 482] on button "Load More..." at bounding box center [696, 501] width 211 height 38
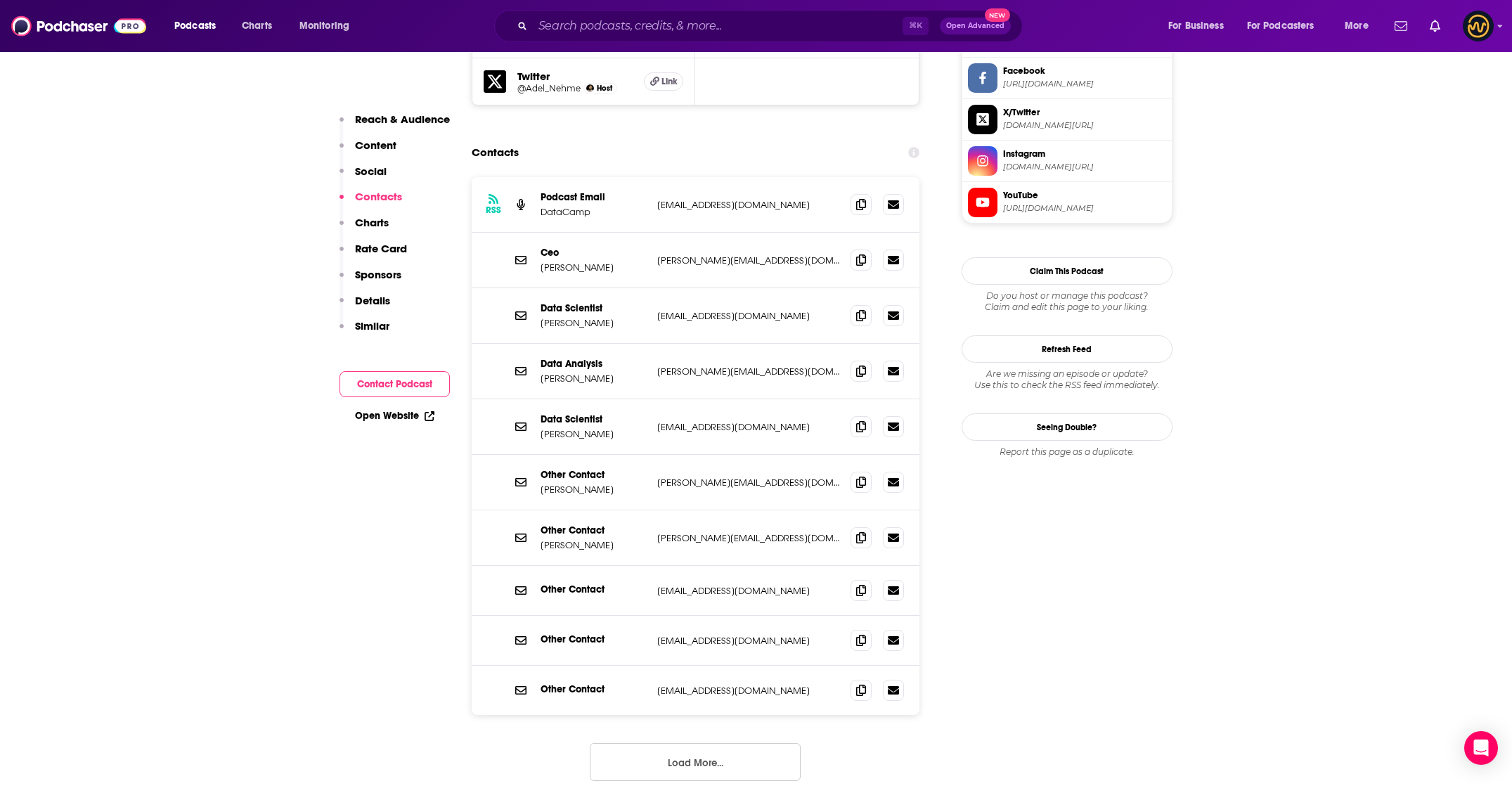
scroll to position [1439, 0]
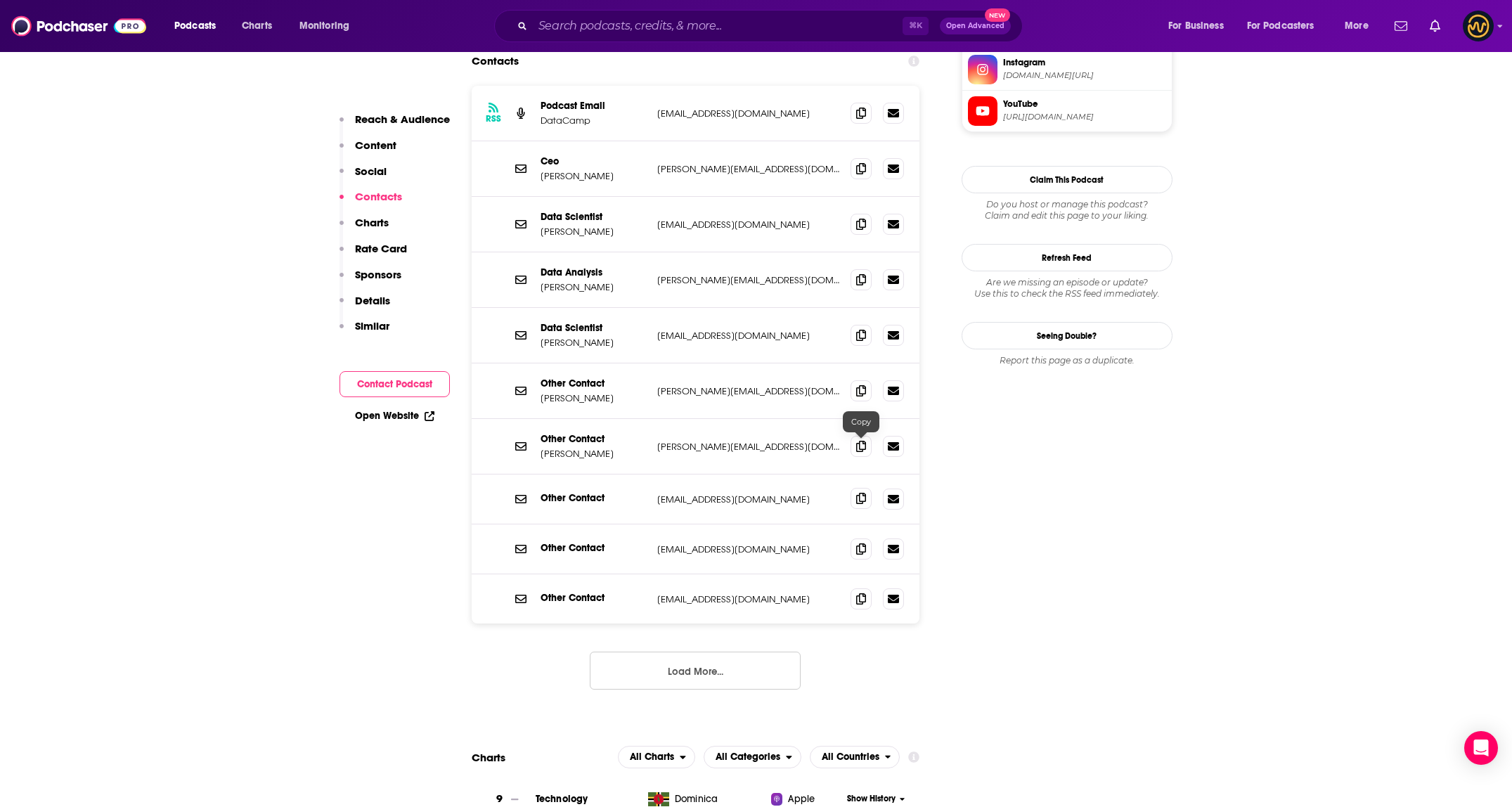
click at [751, 488] on span at bounding box center [861, 498] width 21 height 21
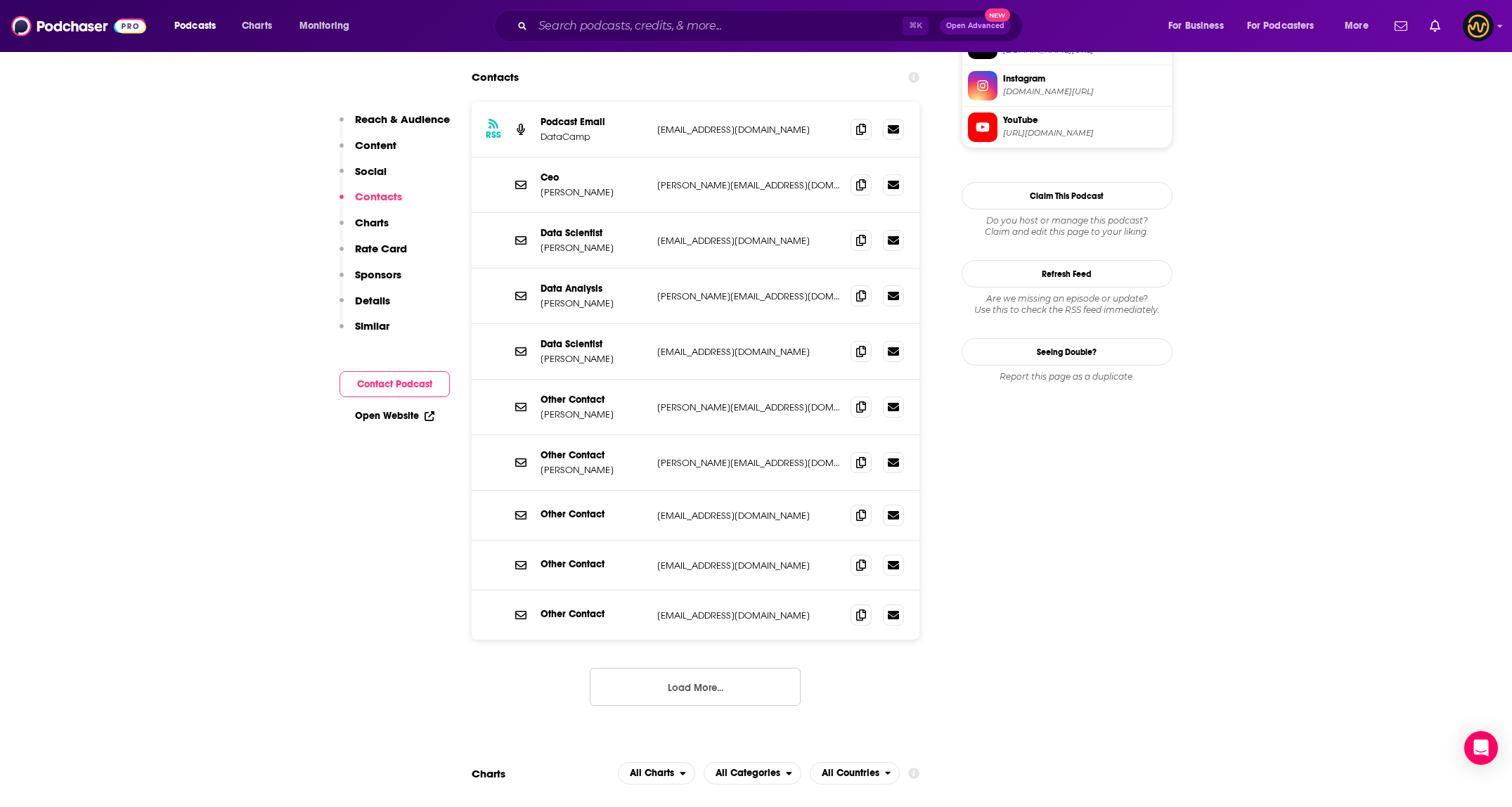
scroll to position [1366, 0]
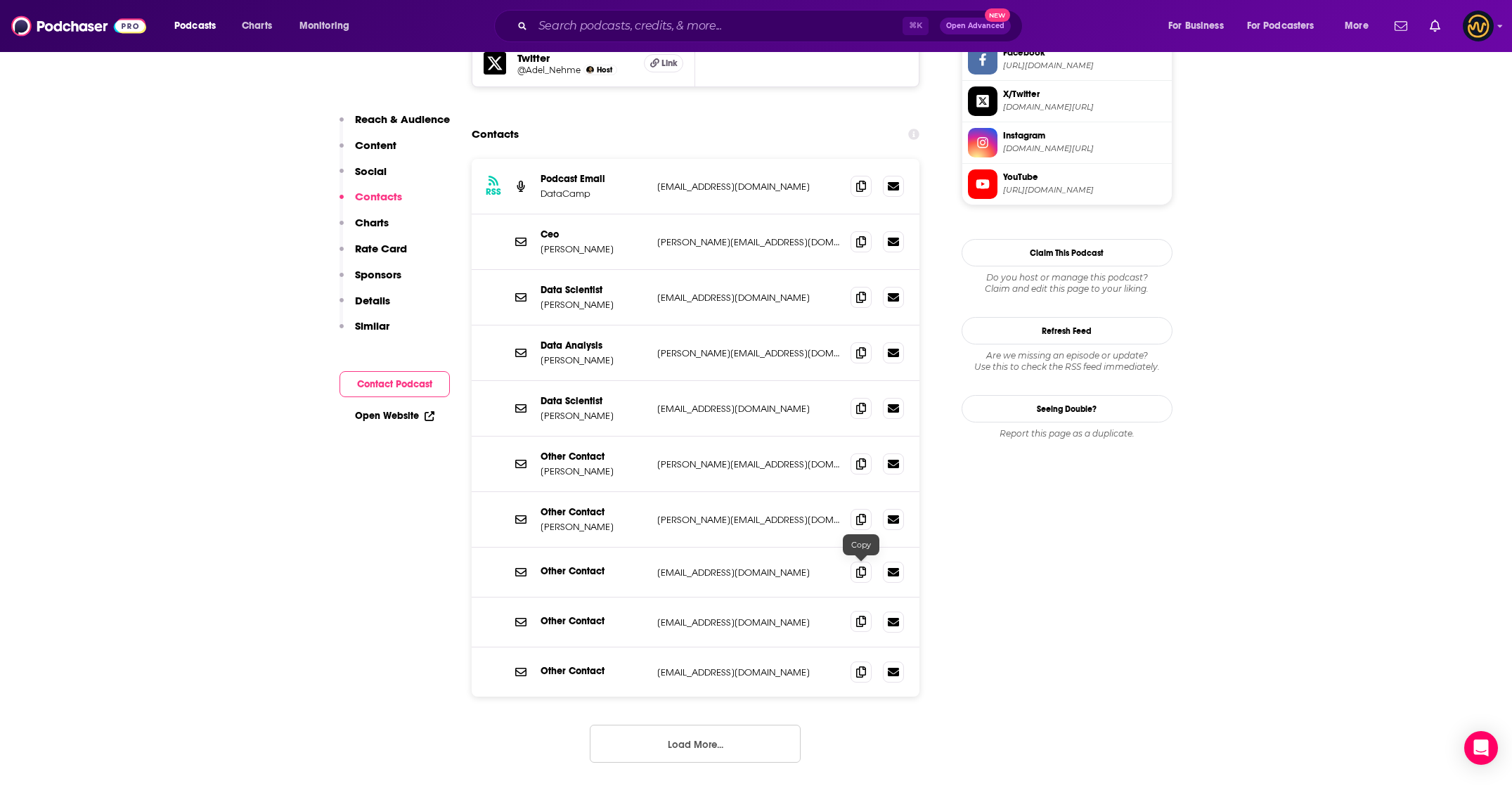
click at [751, 616] on icon at bounding box center [861, 621] width 10 height 11
click at [654, 25] on input "Search podcasts, credits, & more..." at bounding box center [718, 26] width 370 height 23
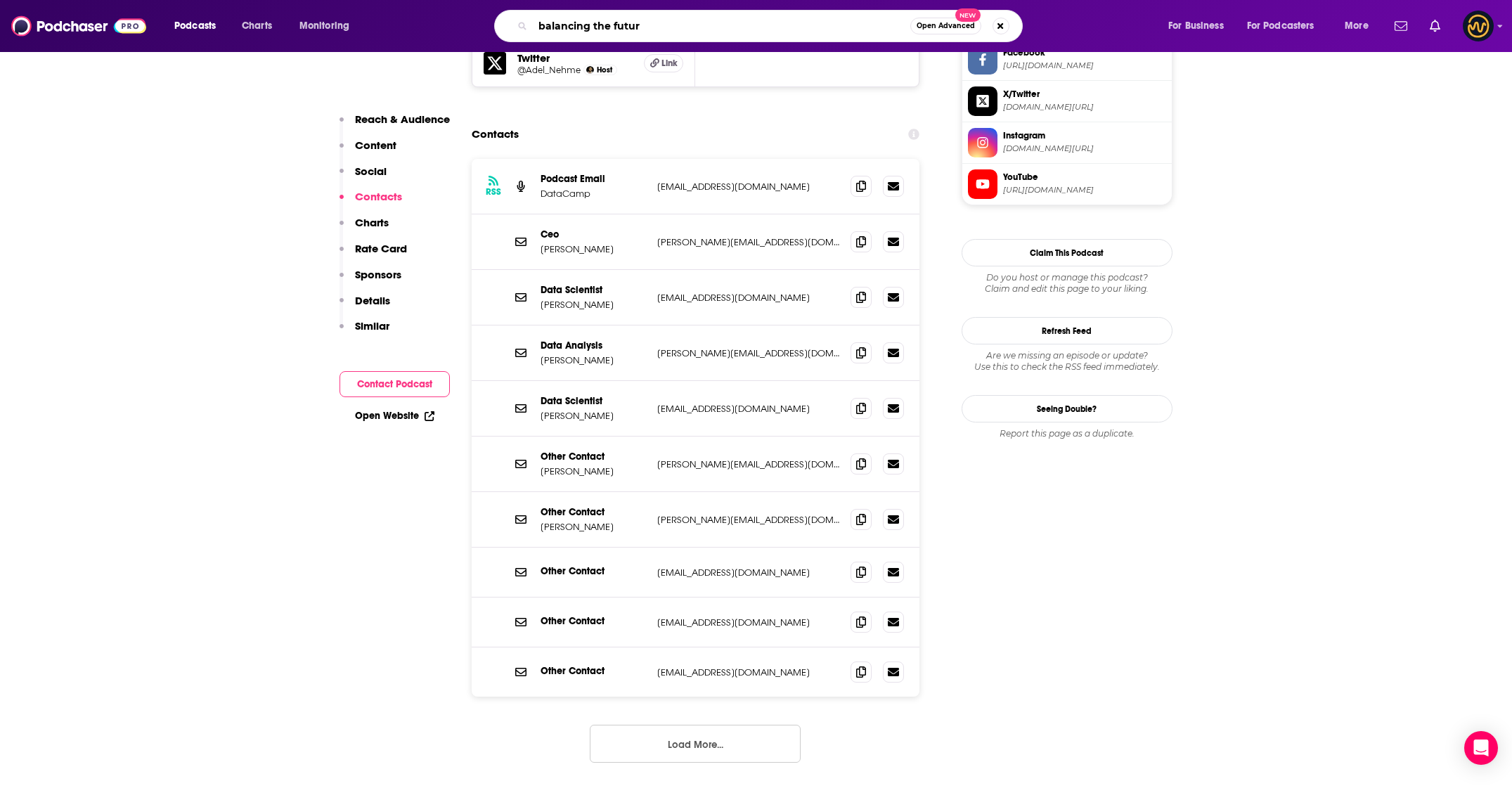
type input "balancing the future"
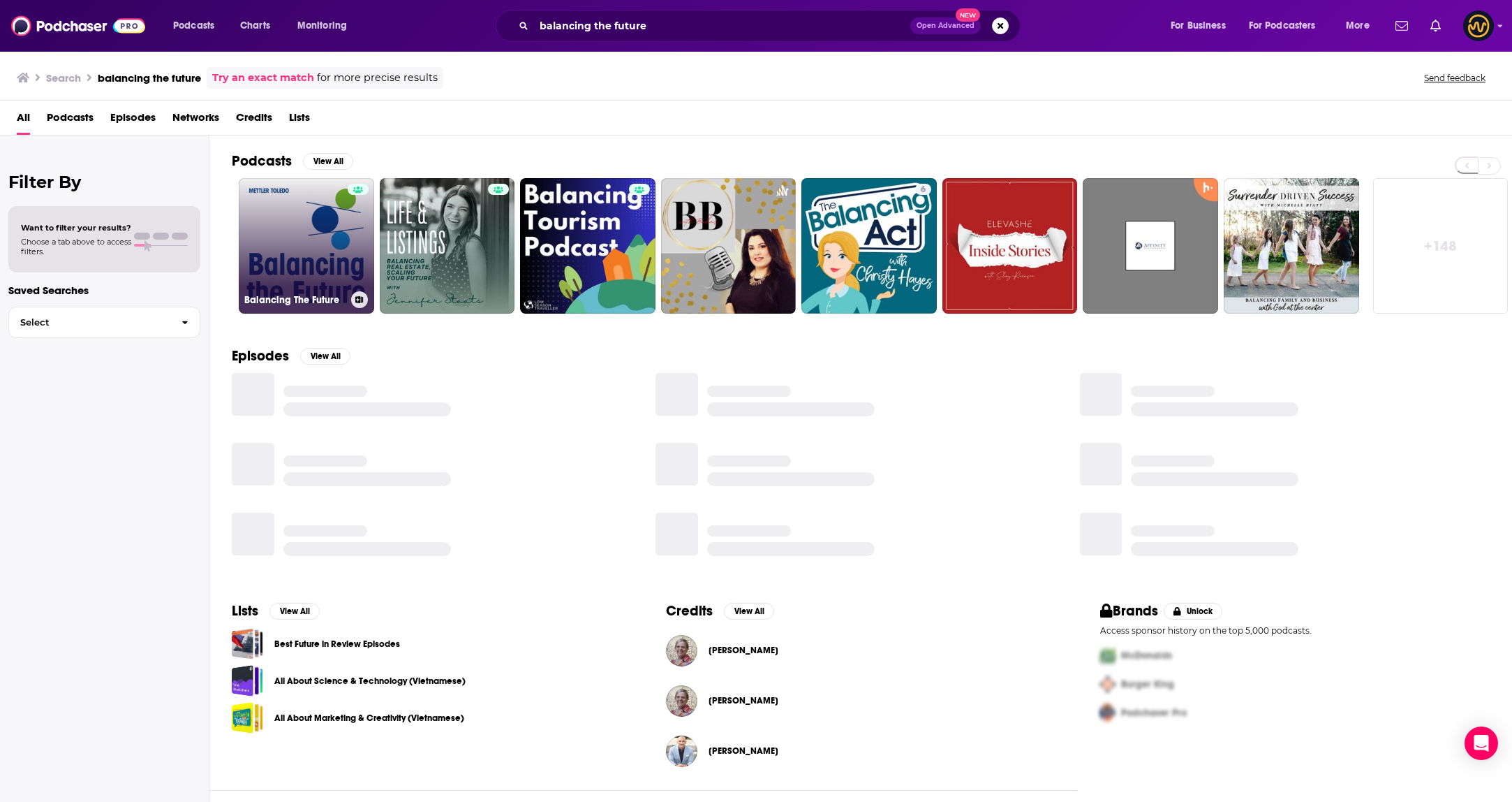
click at [290, 241] on link "Balancing The Future" at bounding box center [306, 246] width 136 height 136
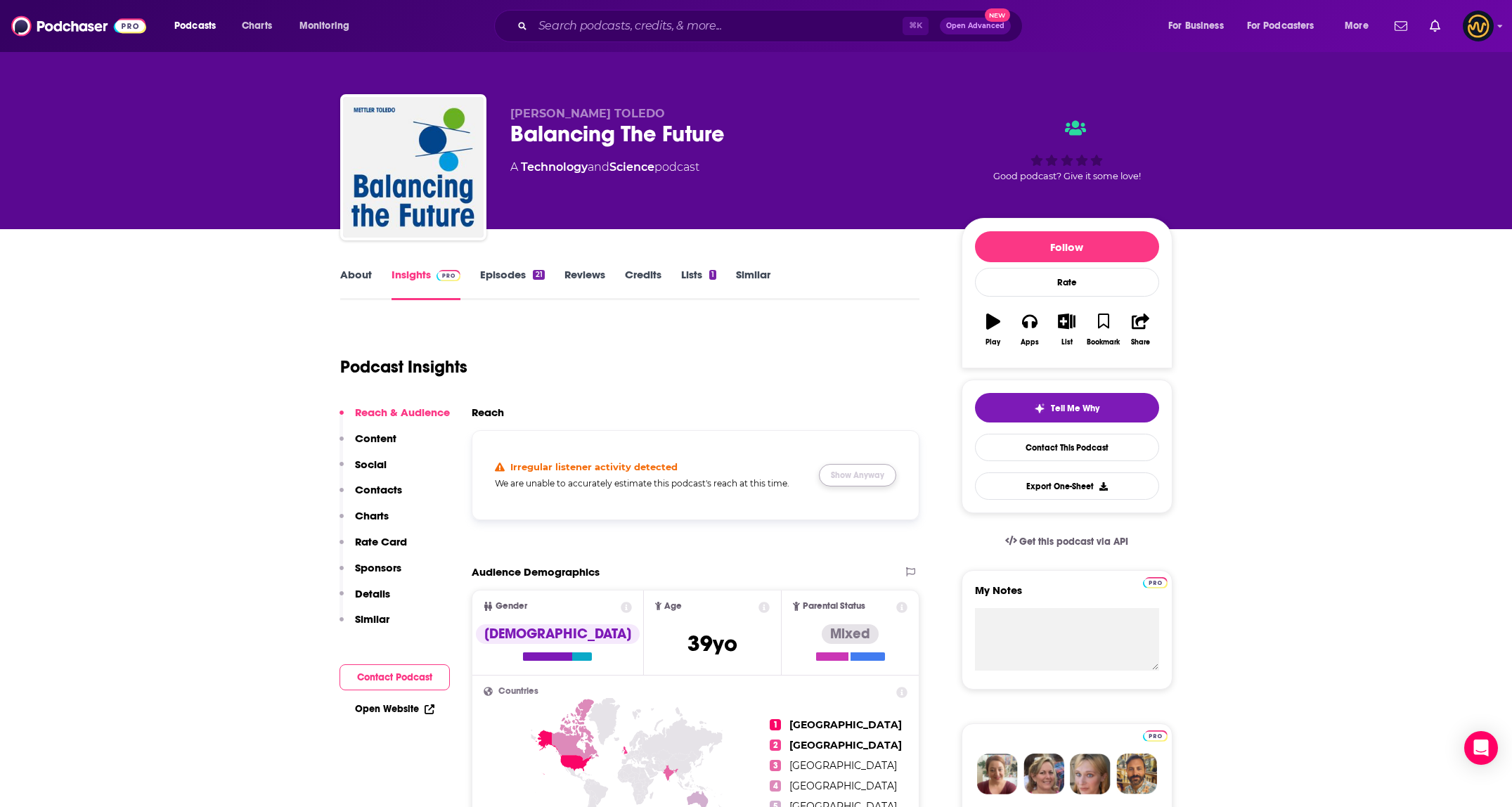
click at [751, 474] on button "Show Anyway" at bounding box center [858, 475] width 78 height 23
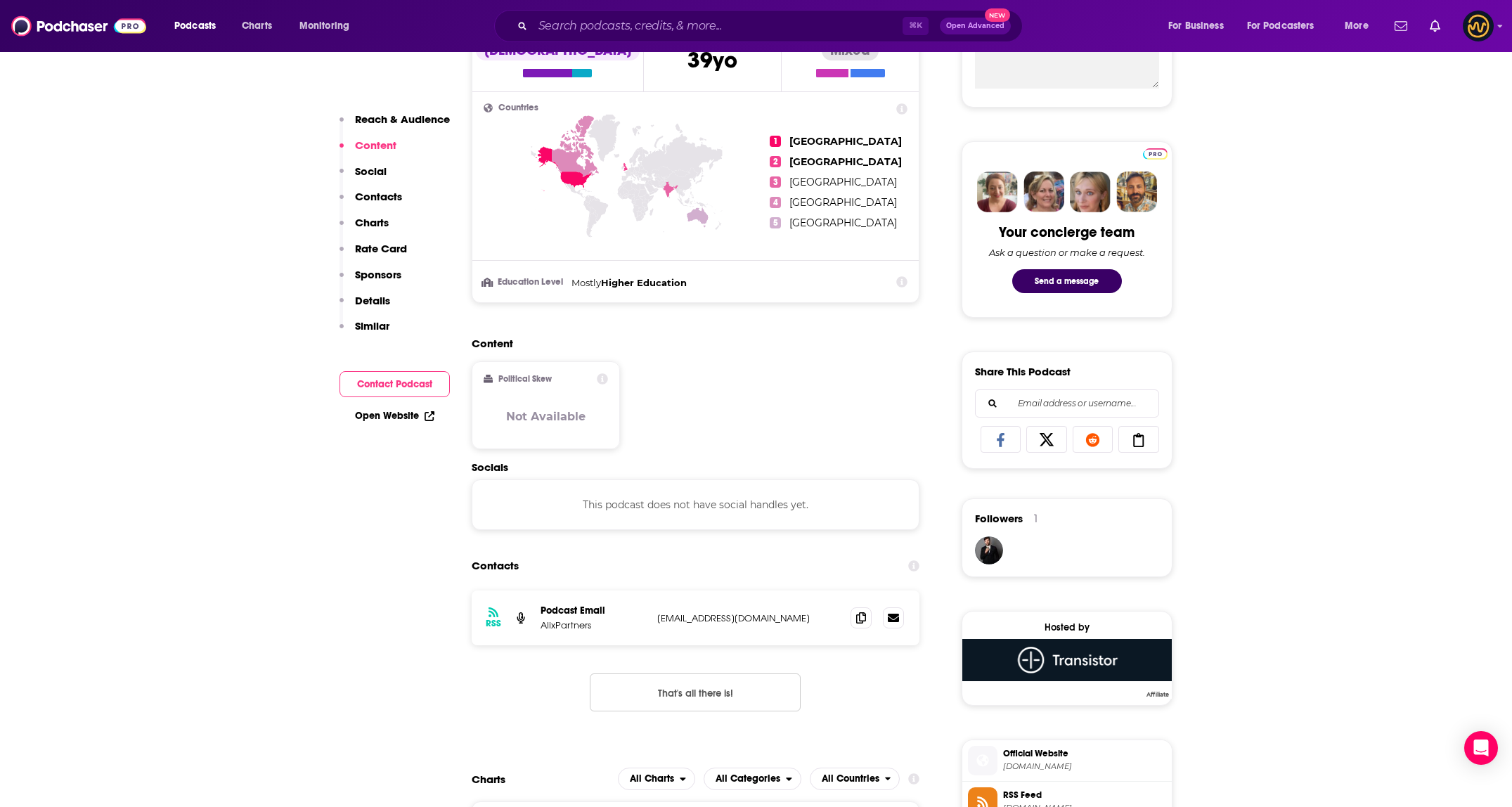
scroll to position [774, 0]
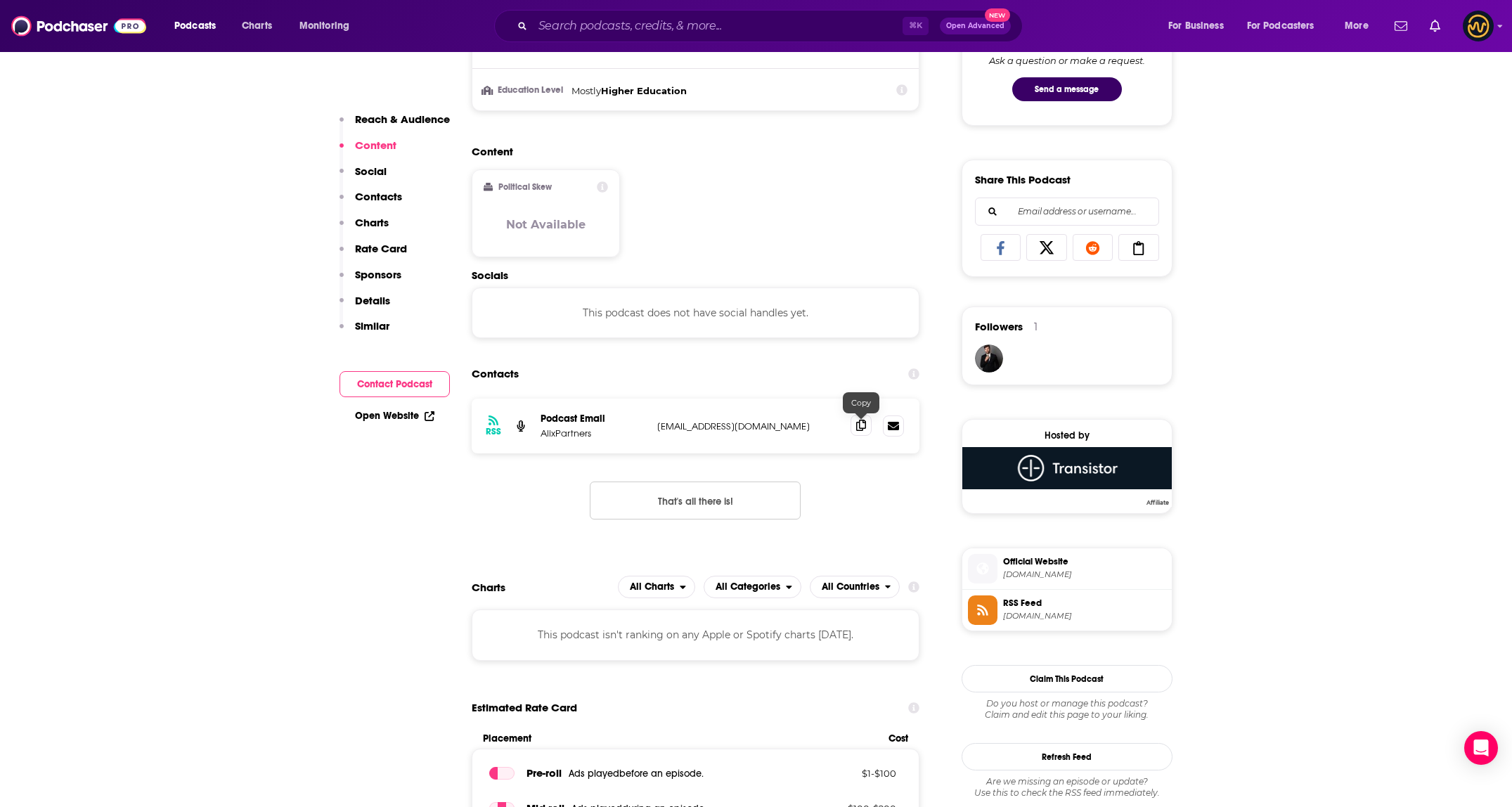
click at [751, 430] on icon at bounding box center [861, 424] width 10 height 11
click at [745, 39] on div "⌘ K Open Advanced New" at bounding box center [758, 26] width 528 height 32
click at [749, 28] on input "Search podcasts, credits, & more..." at bounding box center [718, 26] width 370 height 23
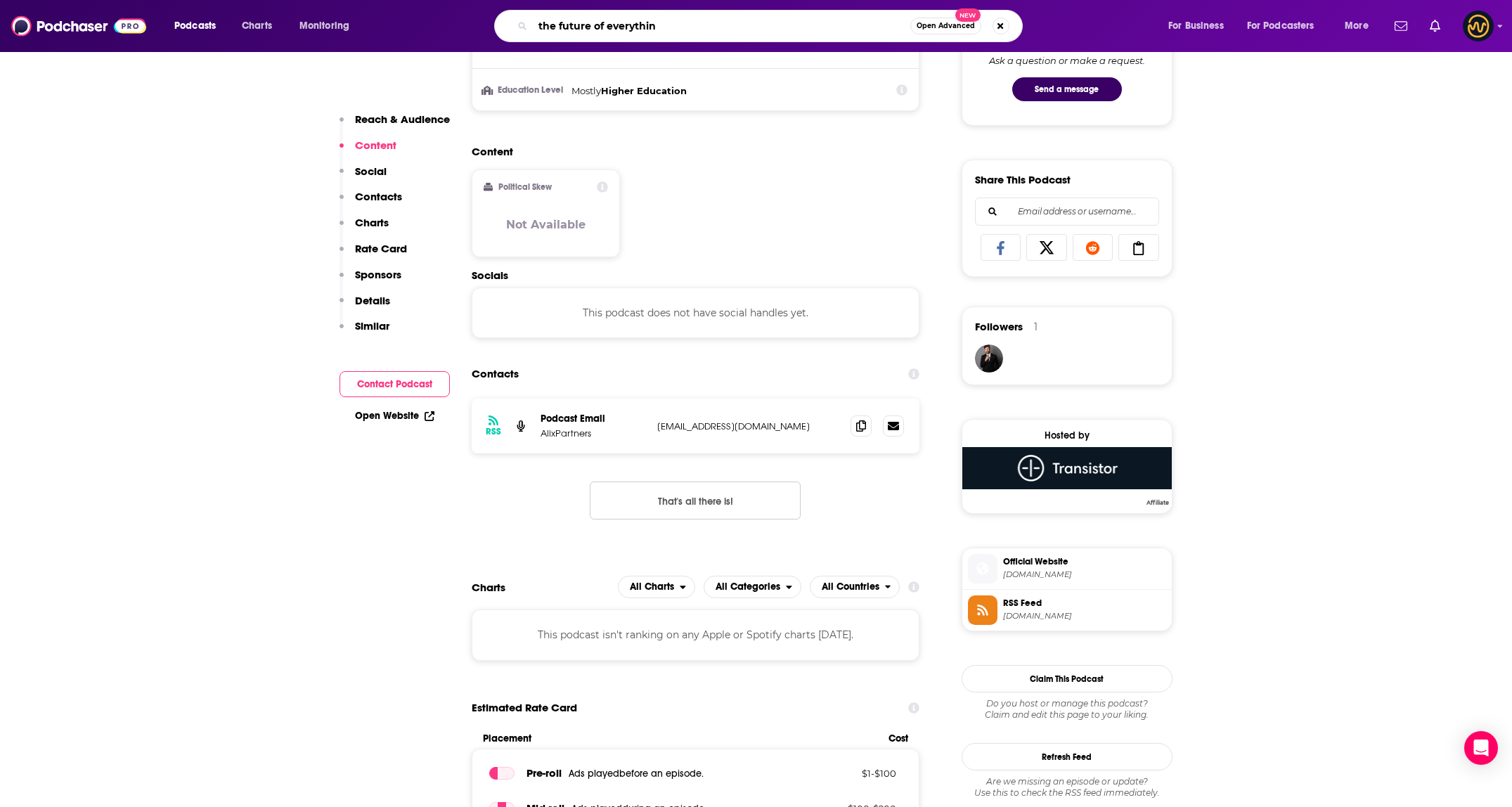
type input "the future of everything"
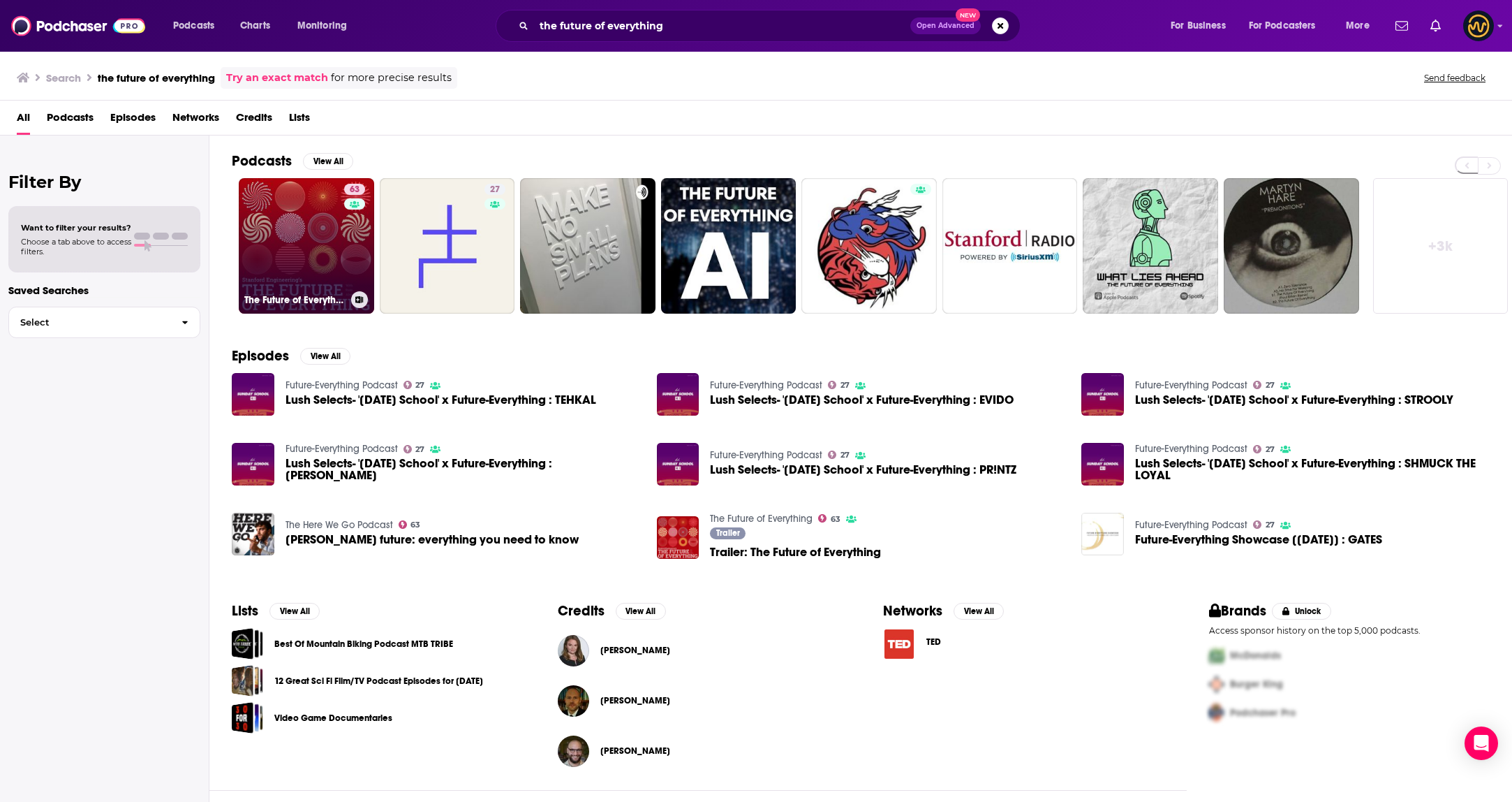
click at [331, 259] on link "63 The Future of Everything" at bounding box center [306, 246] width 136 height 136
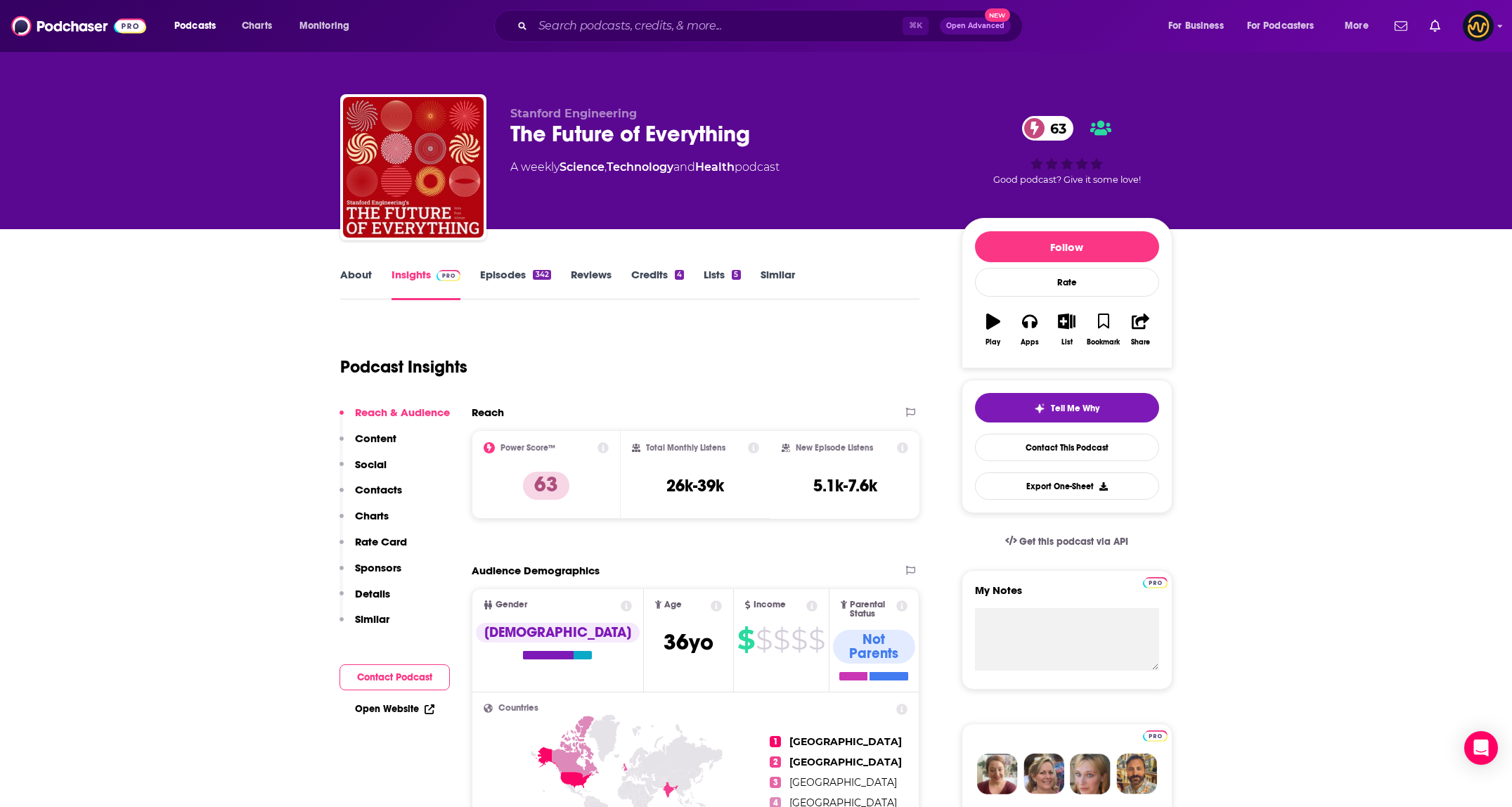
click at [384, 494] on p "Contacts" at bounding box center [378, 489] width 47 height 13
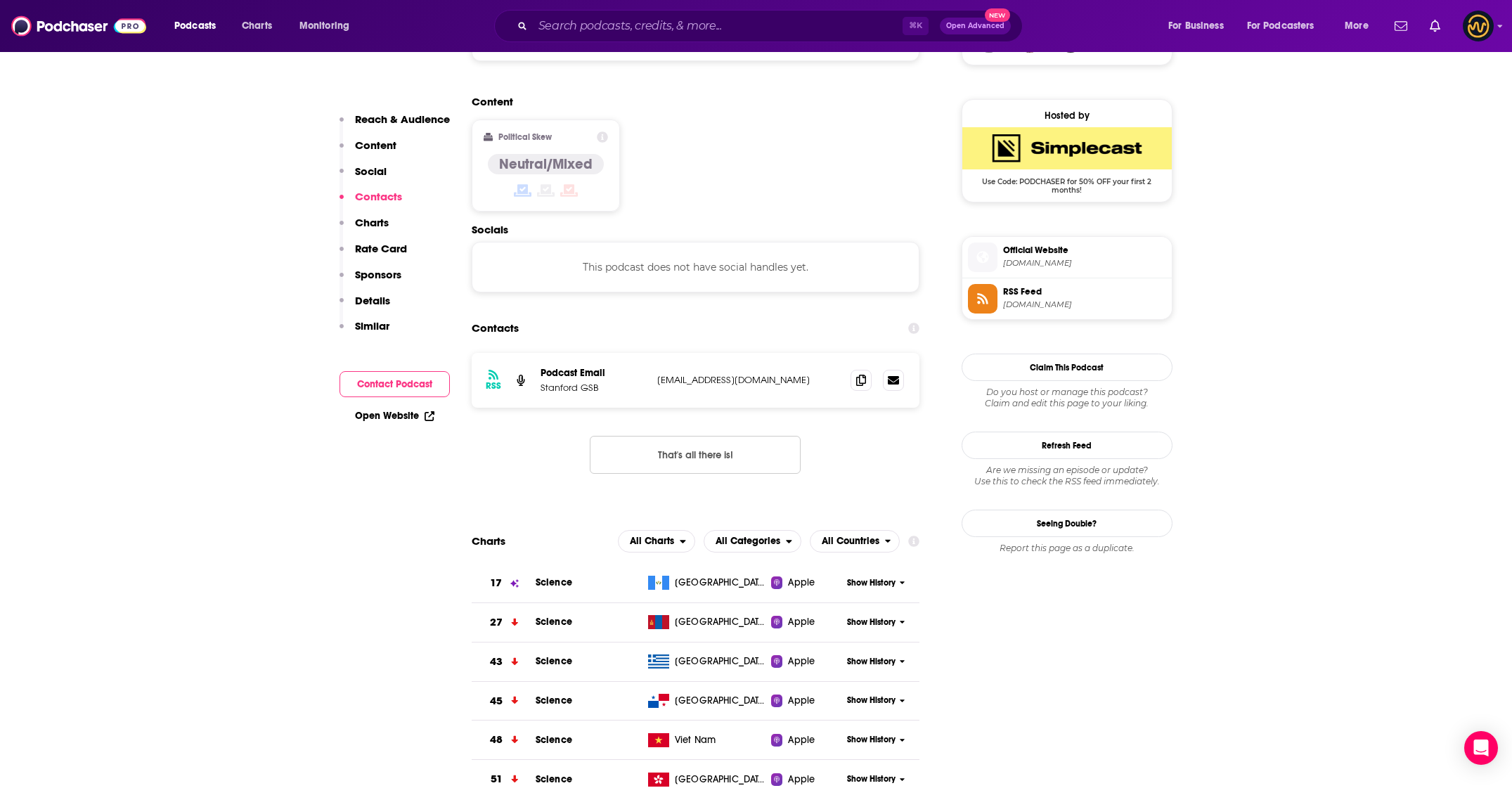
scroll to position [1116, 0]
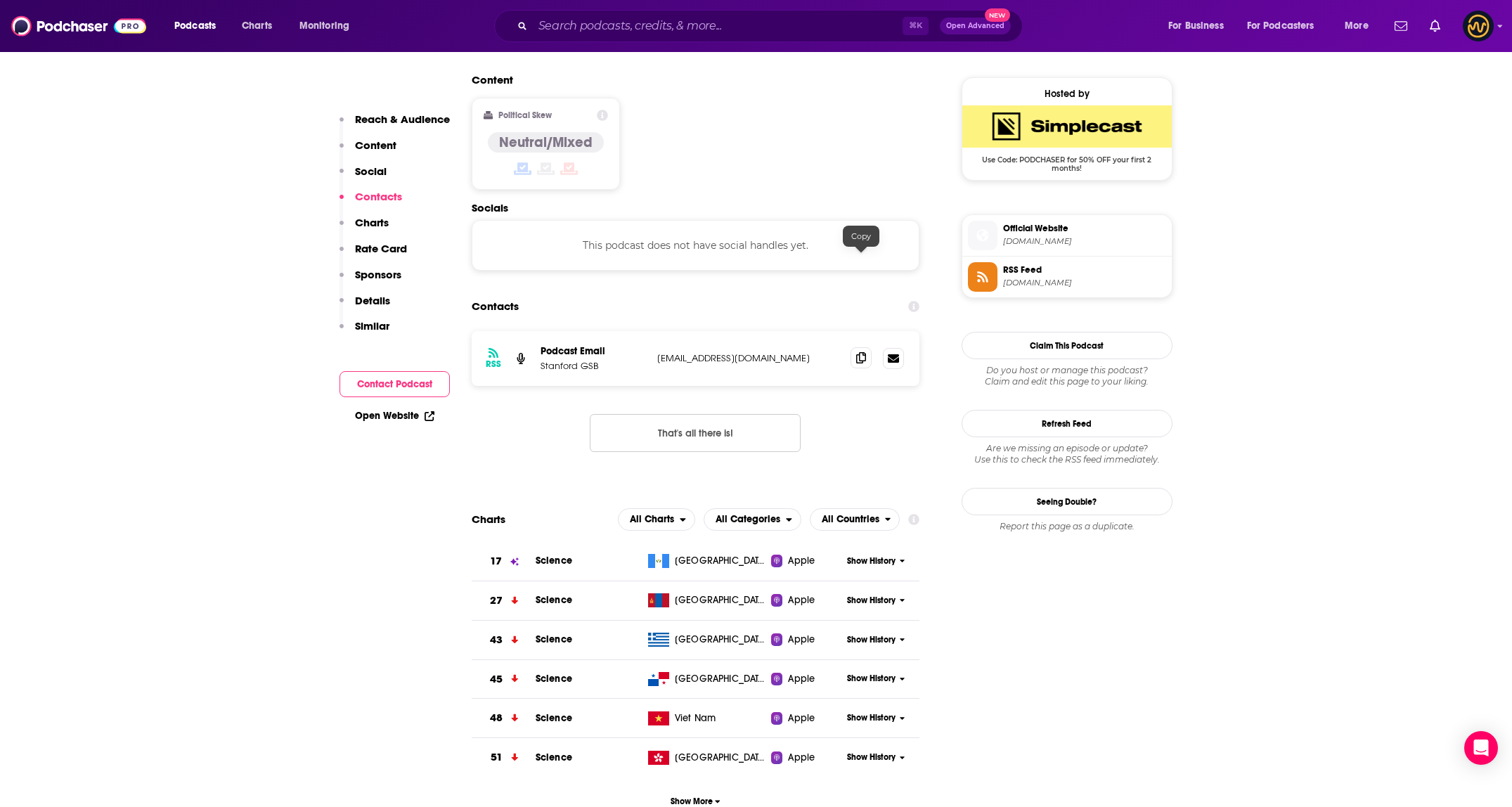
click at [751, 352] on icon at bounding box center [861, 357] width 10 height 11
click at [684, 20] on input "Search podcasts, credits, & more..." at bounding box center [718, 26] width 370 height 23
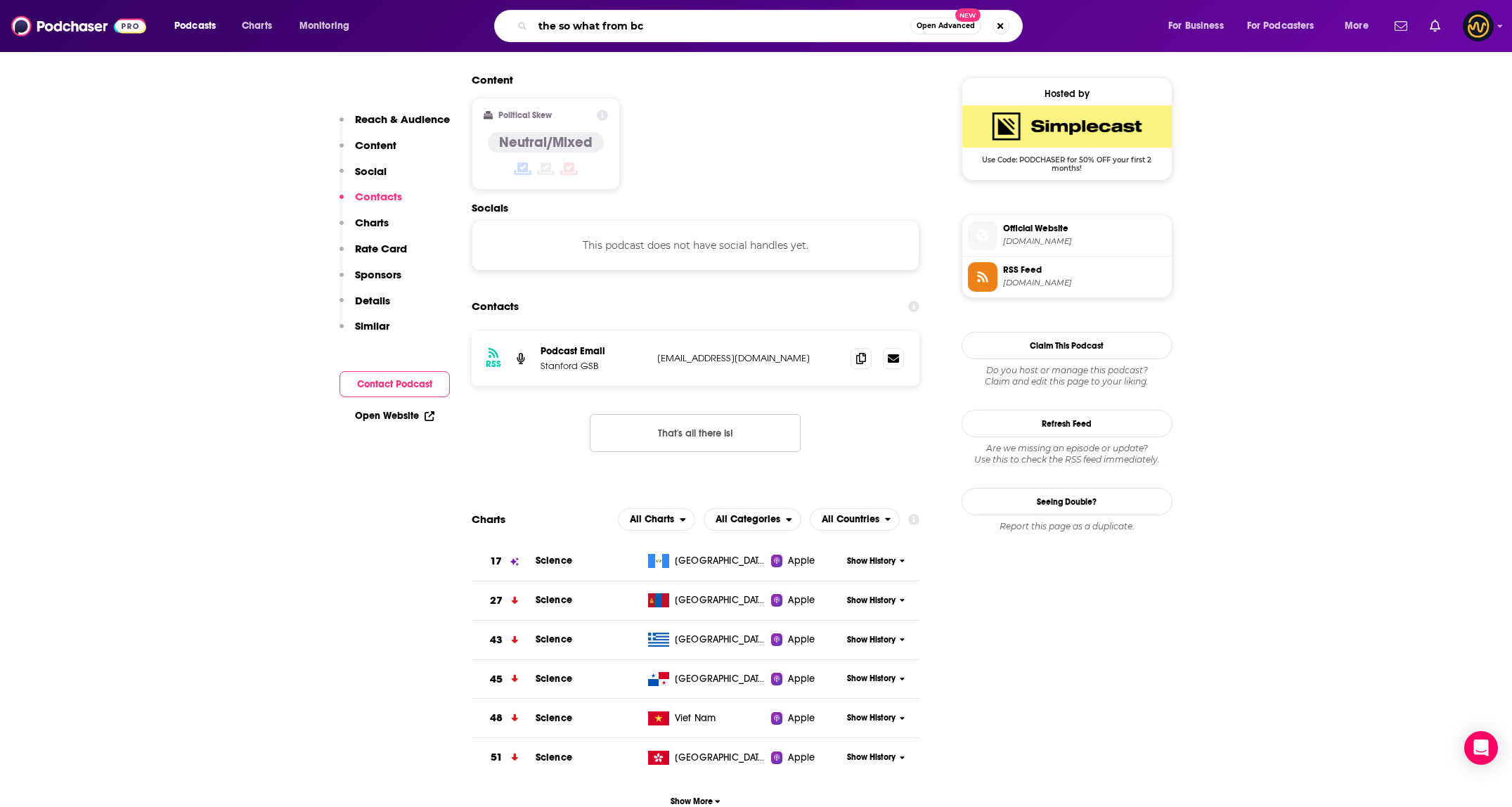
type input "the so what from bcg"
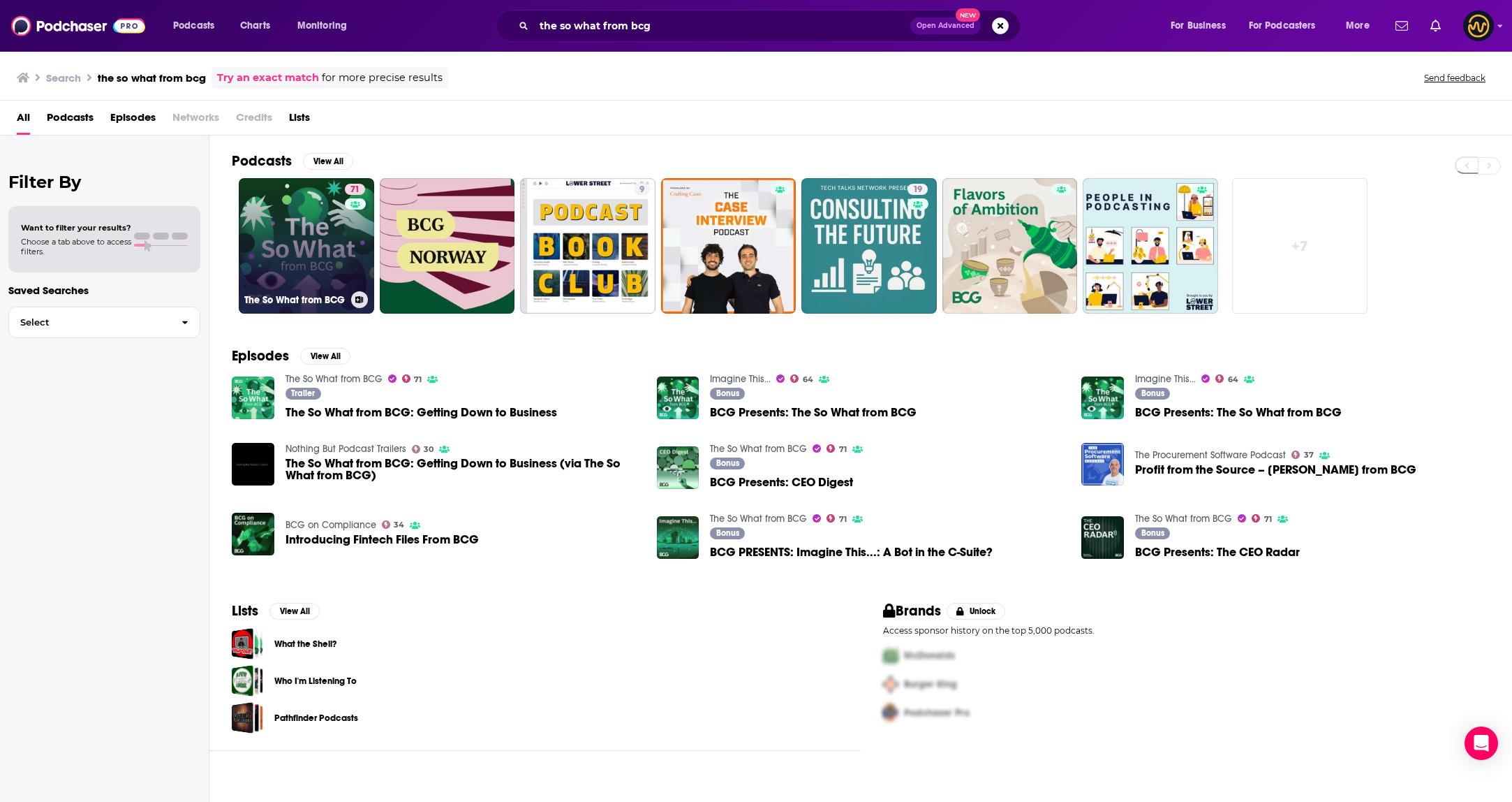
click at [310, 223] on link "71 The So What from BCG" at bounding box center [306, 246] width 136 height 136
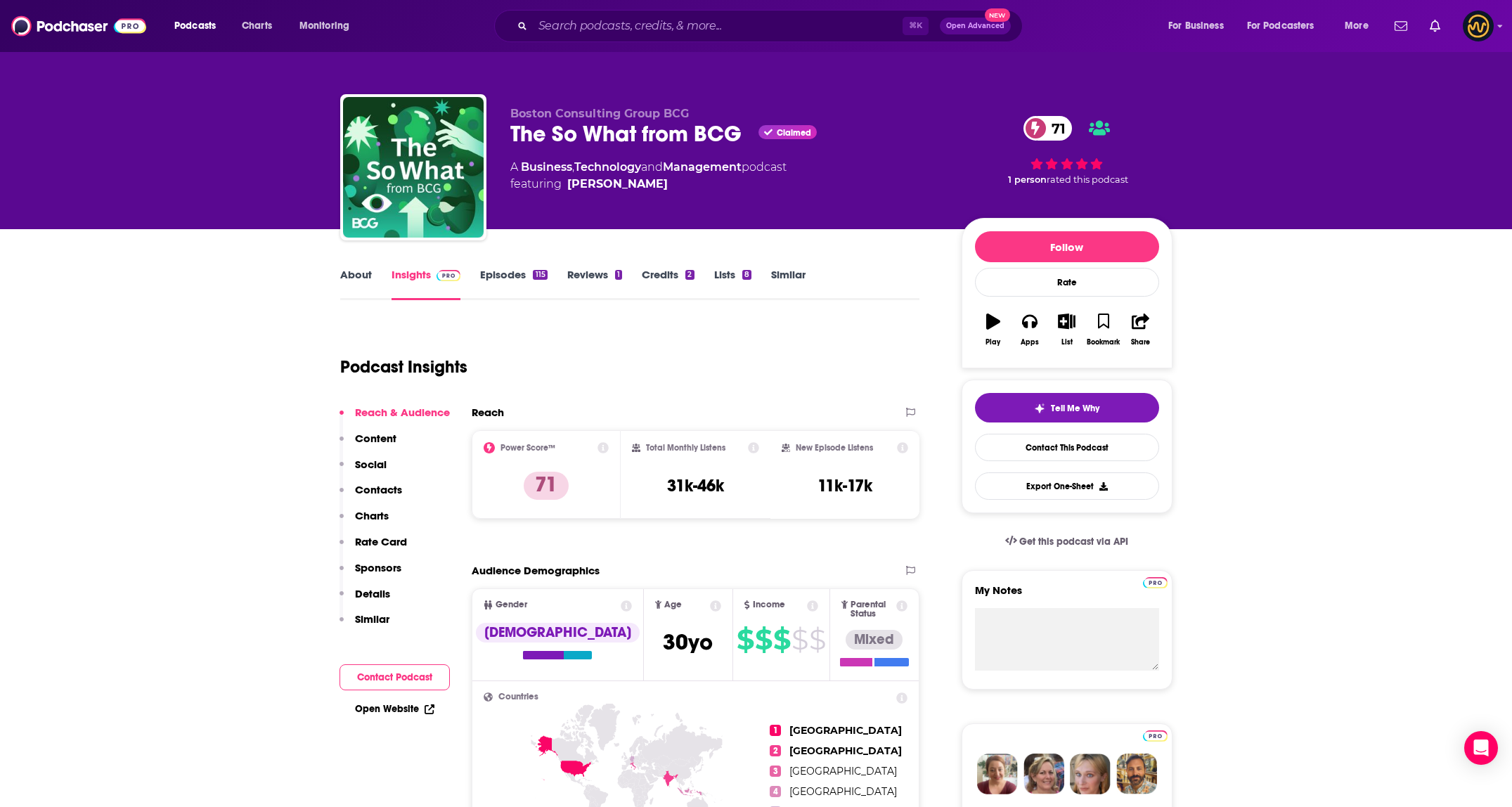
click at [372, 488] on p "Contacts" at bounding box center [378, 489] width 47 height 13
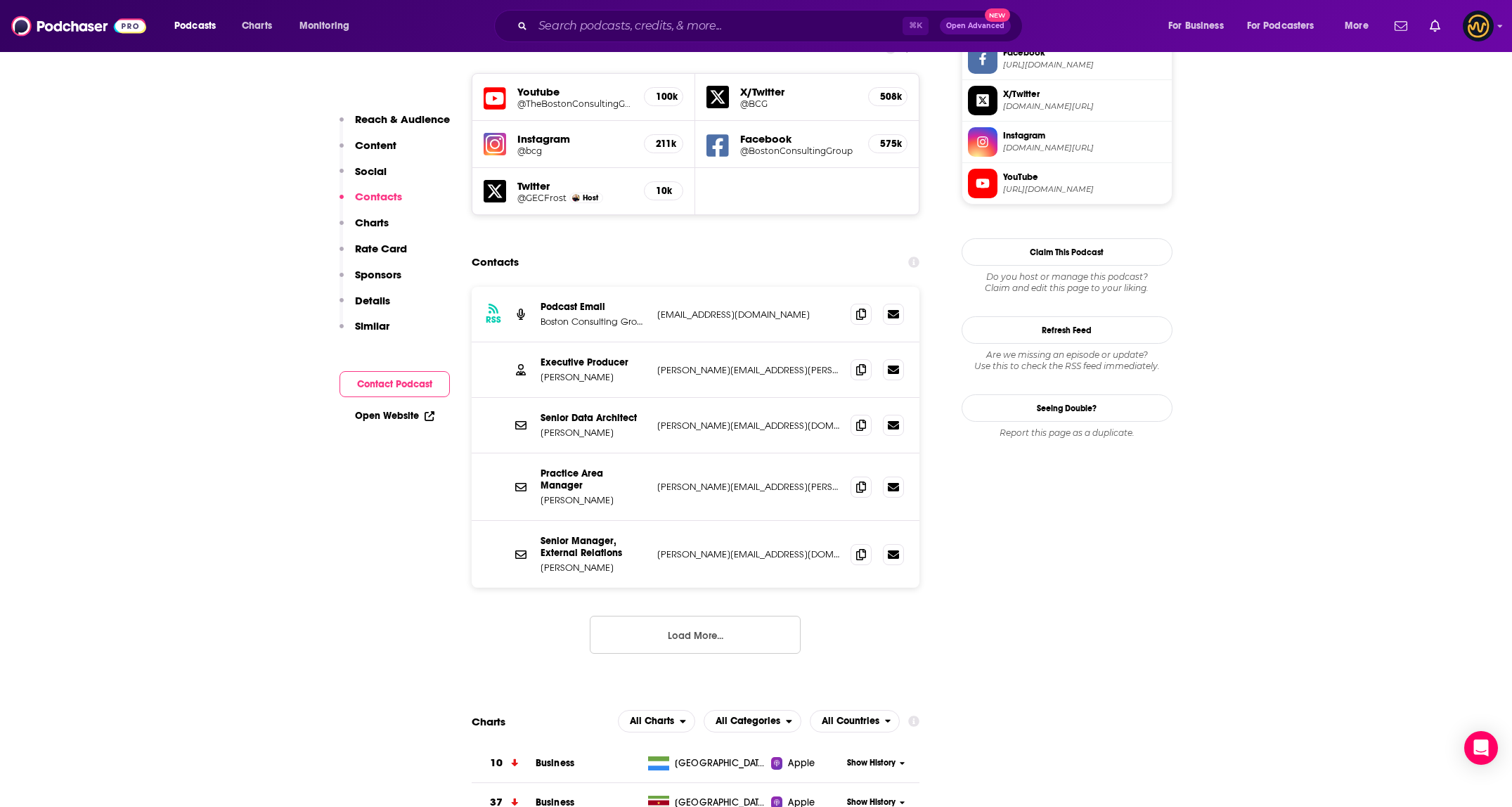
scroll to position [1238, 0]
click at [751, 307] on icon at bounding box center [861, 312] width 10 height 11
click at [709, 615] on button "Load More..." at bounding box center [696, 634] width 211 height 38
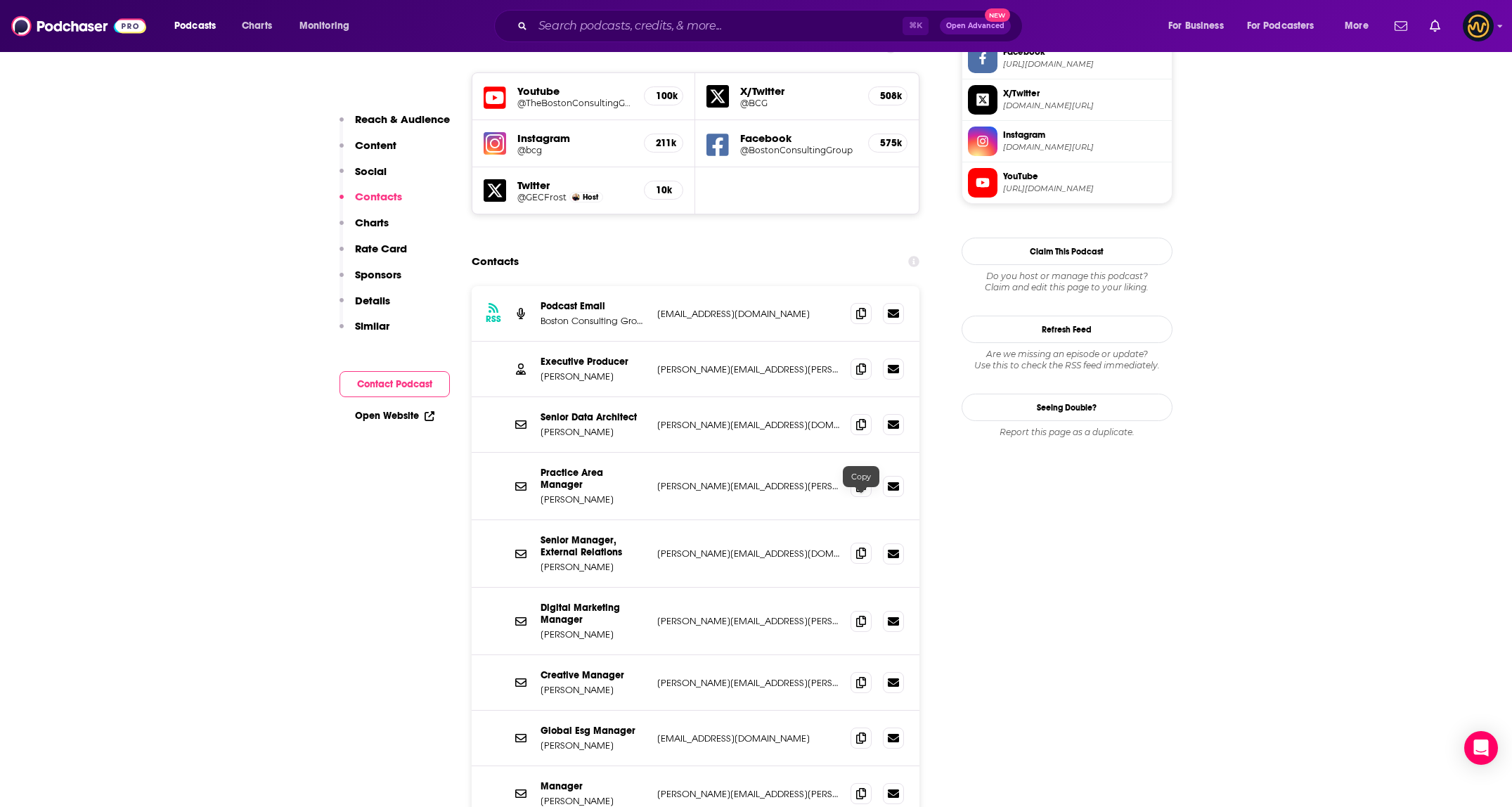
click at [751, 548] on icon at bounding box center [861, 553] width 10 height 11
click at [751, 610] on span at bounding box center [861, 620] width 21 height 21
click at [751, 676] on icon at bounding box center [861, 681] width 10 height 11
